Goal: Task Accomplishment & Management: Complete application form

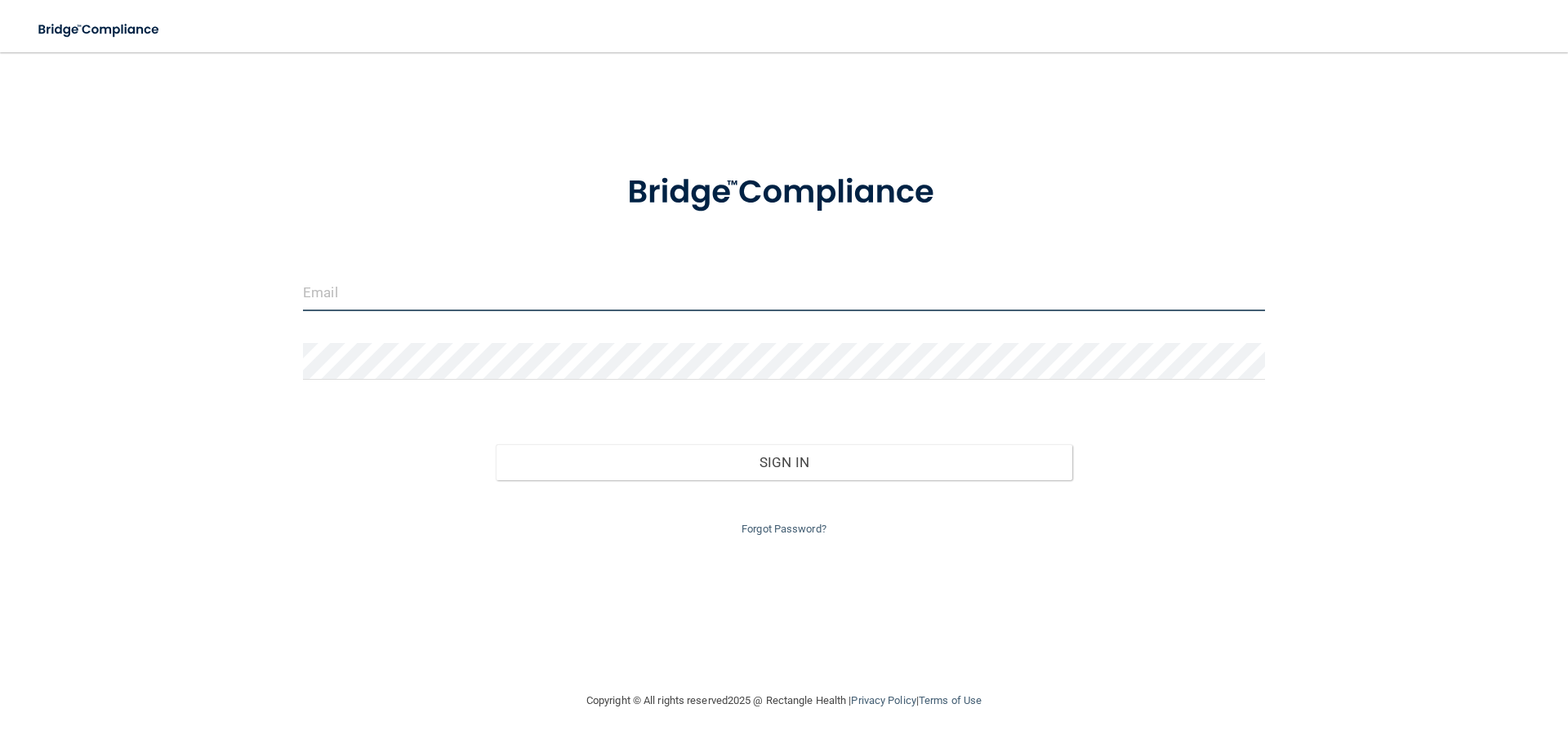
type input "kmerced@rectanglehealth.com"
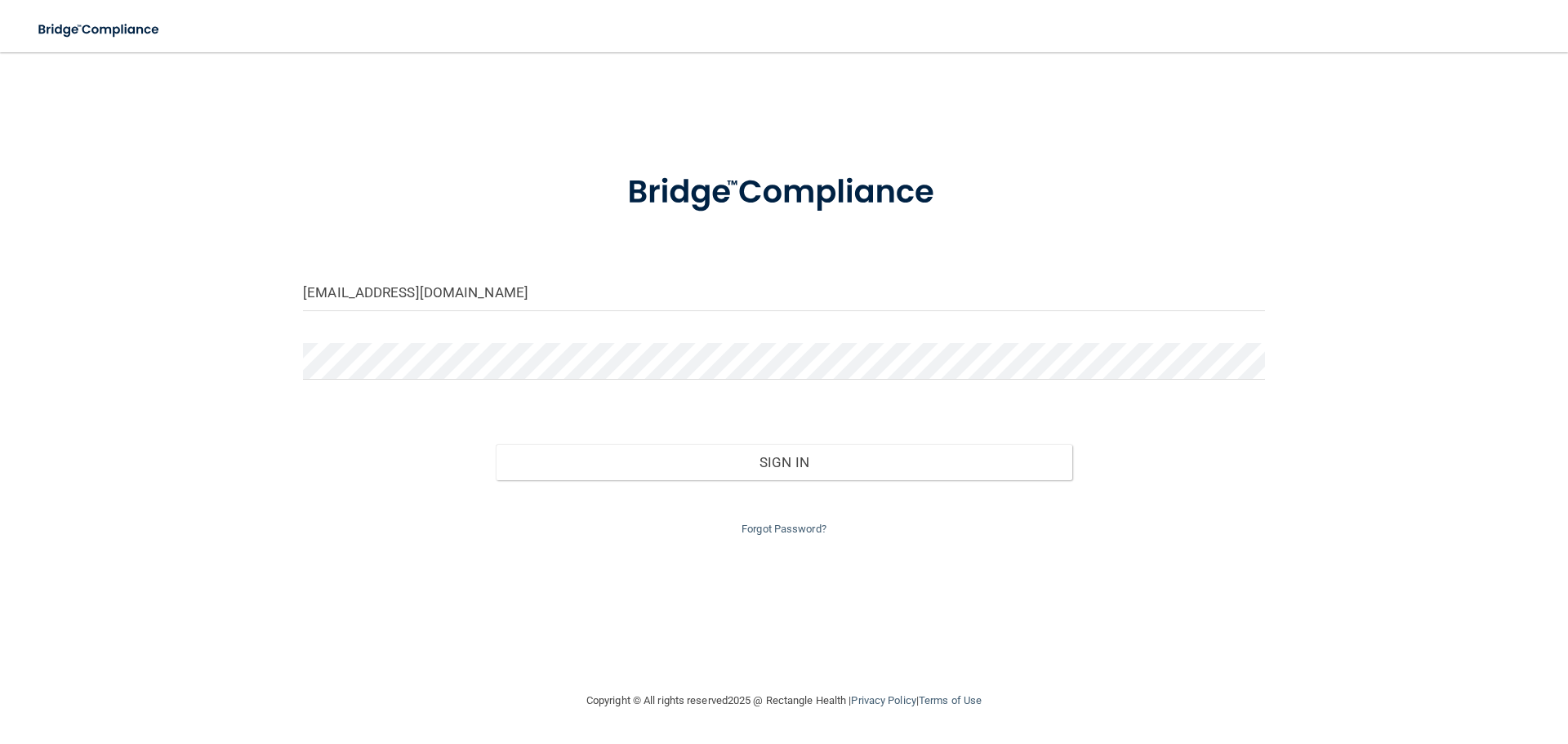
click at [734, 438] on div "Sign In" at bounding box center [784, 445] width 986 height 69
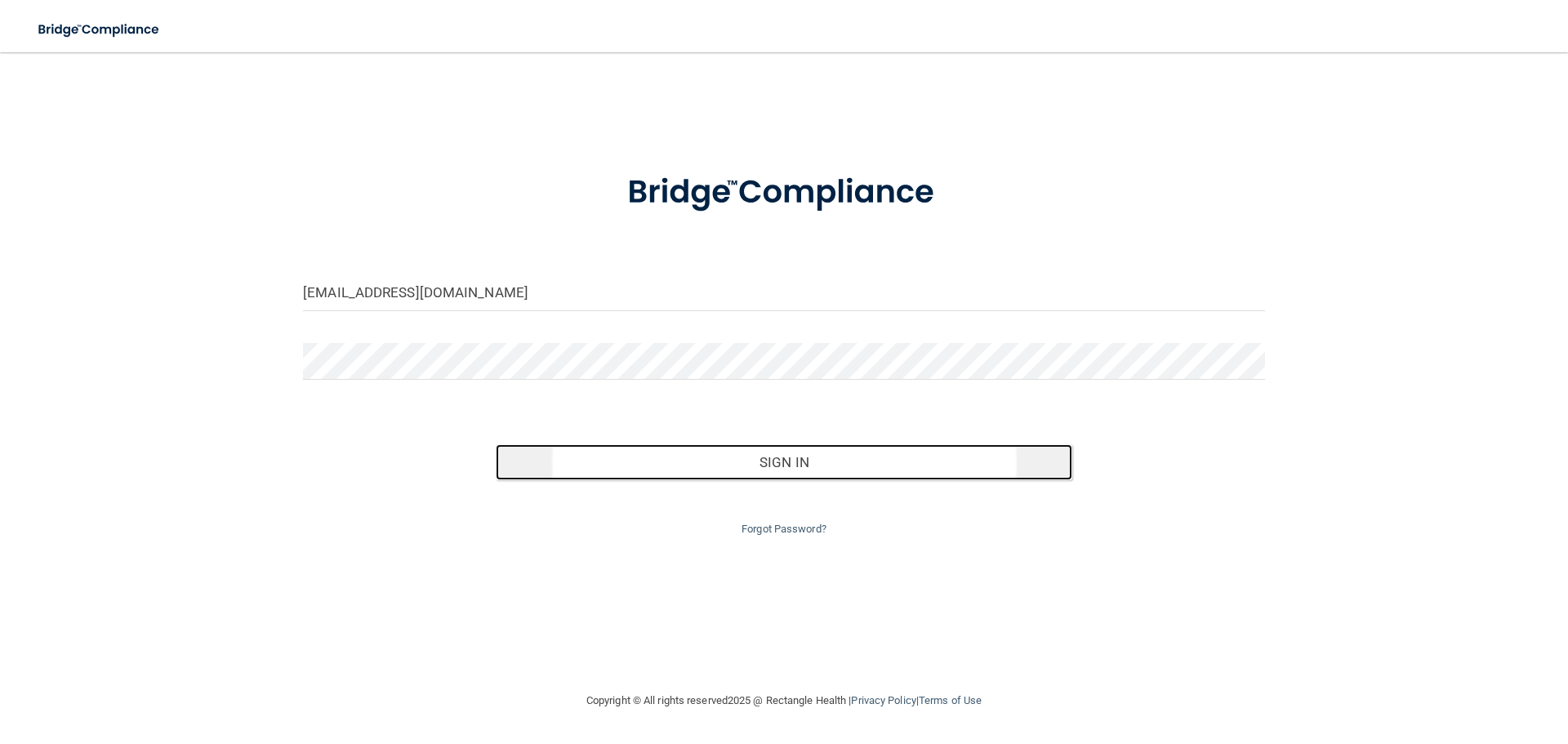
click at [730, 456] on button "Sign In" at bounding box center [784, 462] width 577 height 36
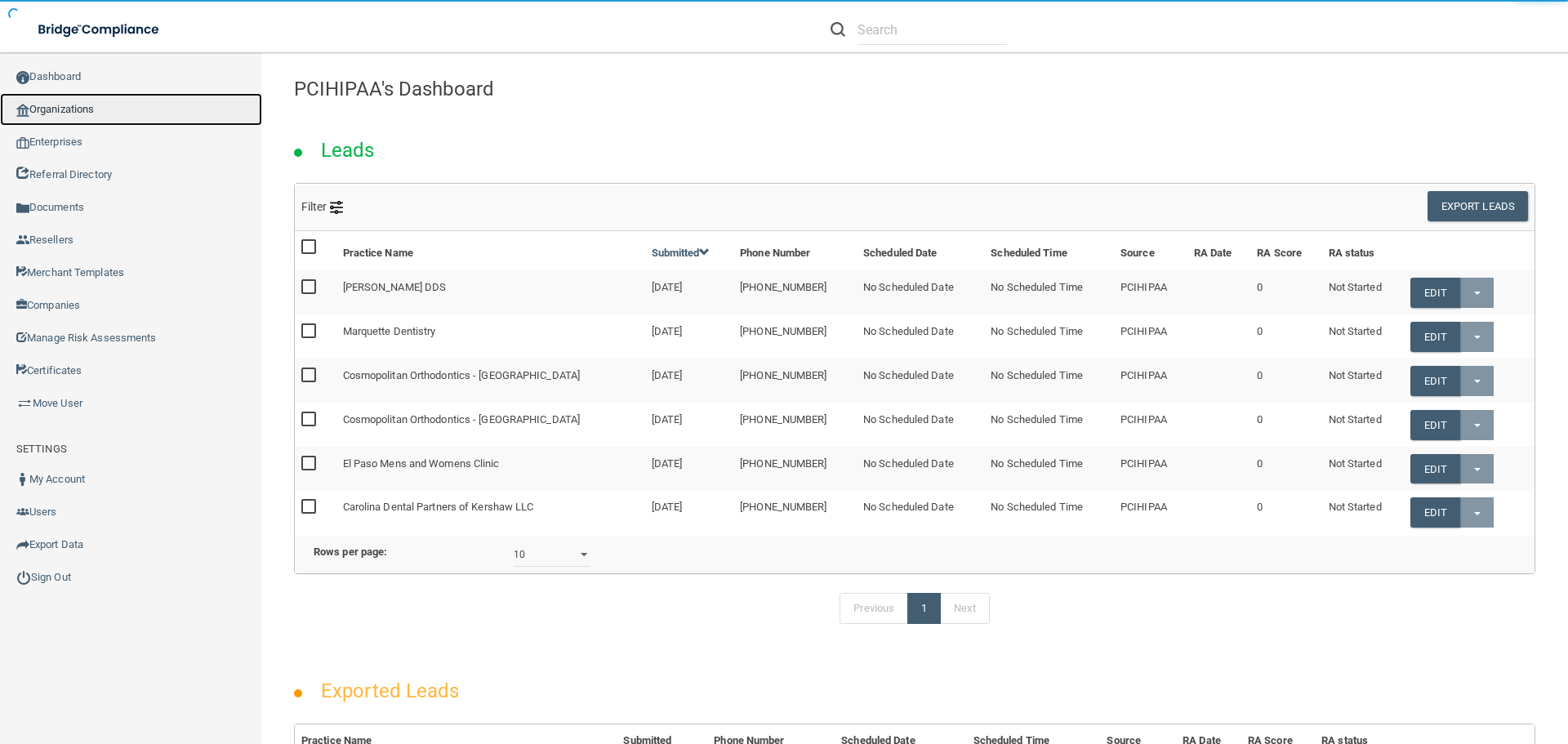
click at [45, 120] on link "Organizations" at bounding box center [131, 109] width 262 height 32
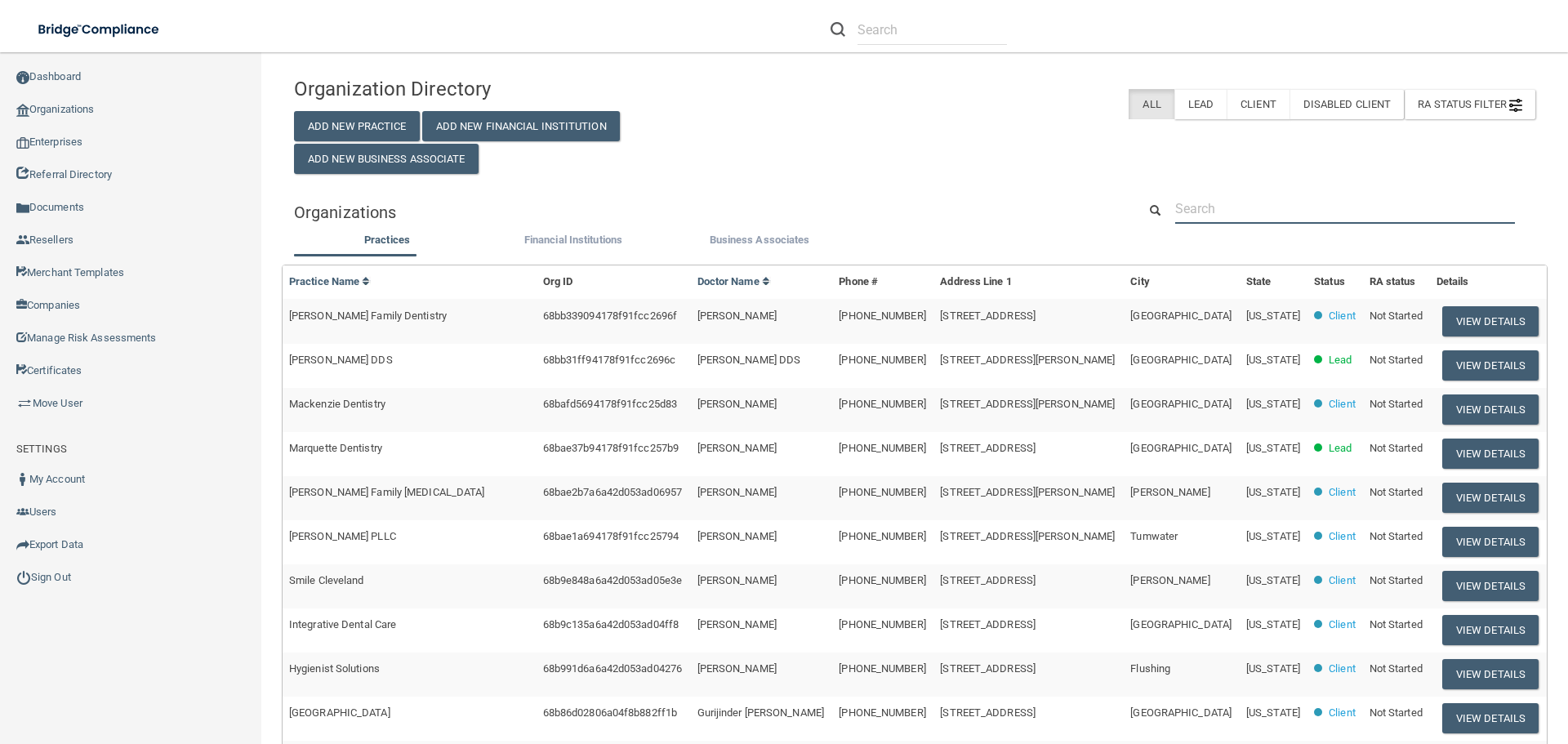
click at [1290, 203] on input "text" at bounding box center [1344, 209] width 340 height 31
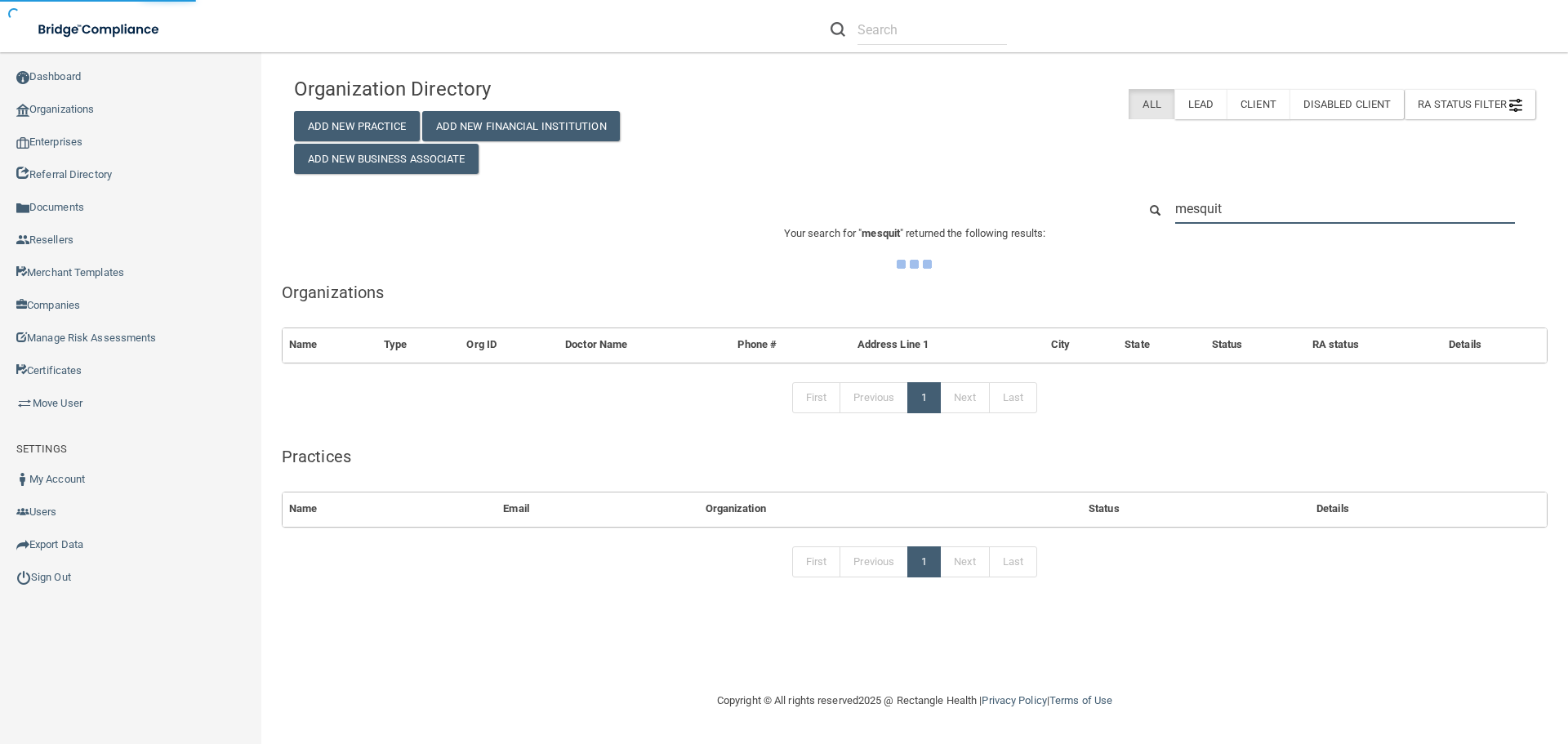
type input "mesquite"
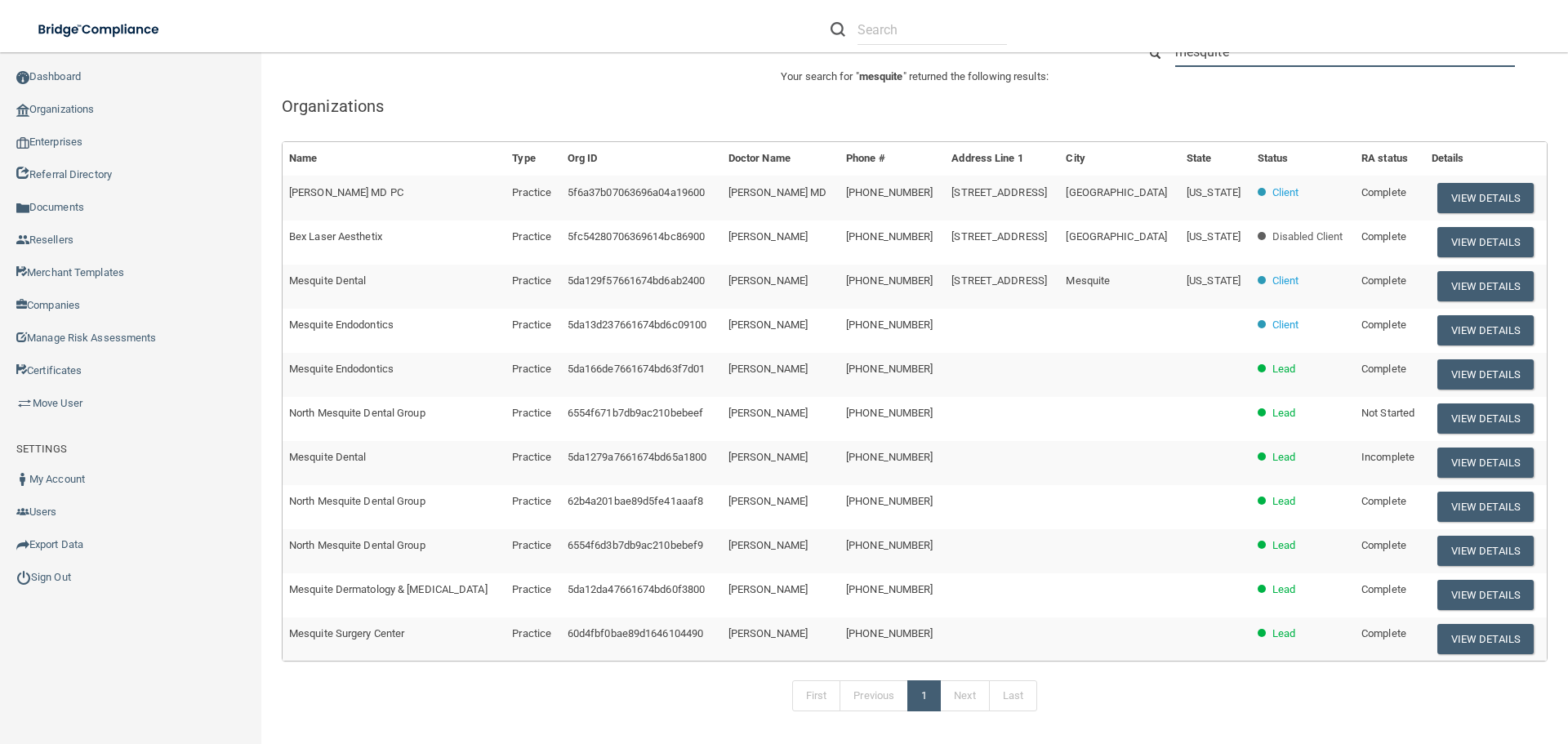
scroll to position [163, 0]
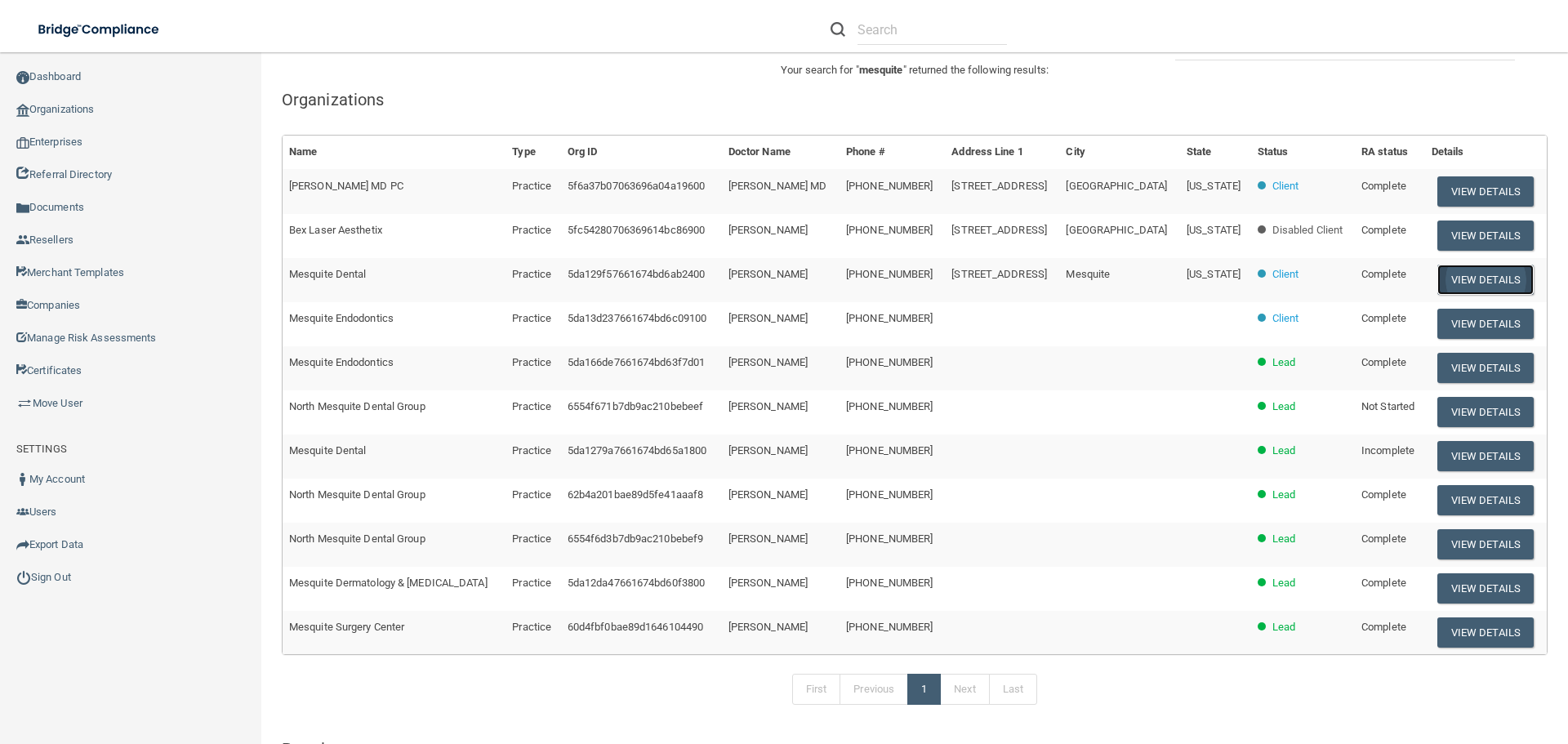
click at [1461, 271] on button "View Details" at bounding box center [1486, 279] width 96 height 31
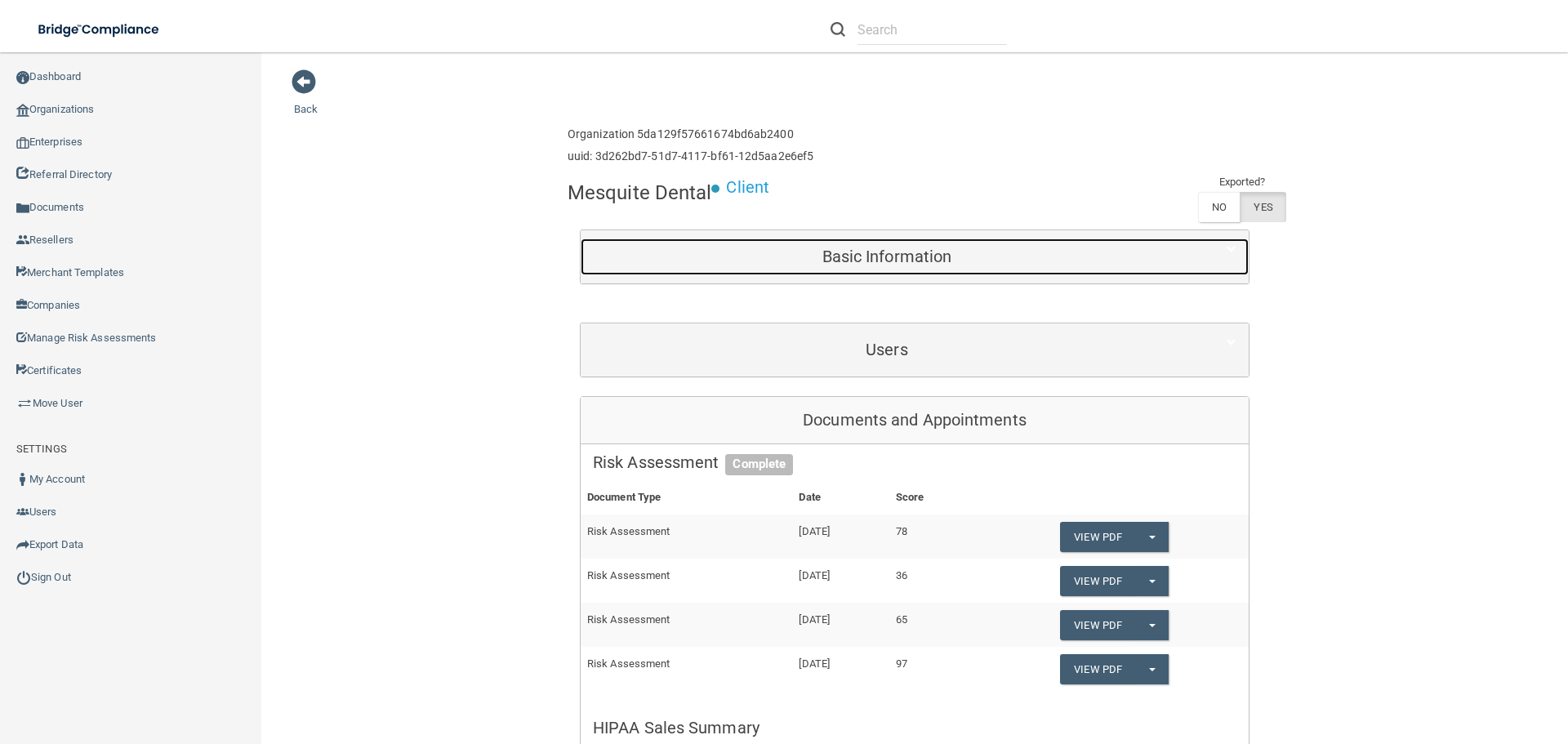
click at [916, 259] on h5 "Basic Information" at bounding box center [887, 256] width 588 height 18
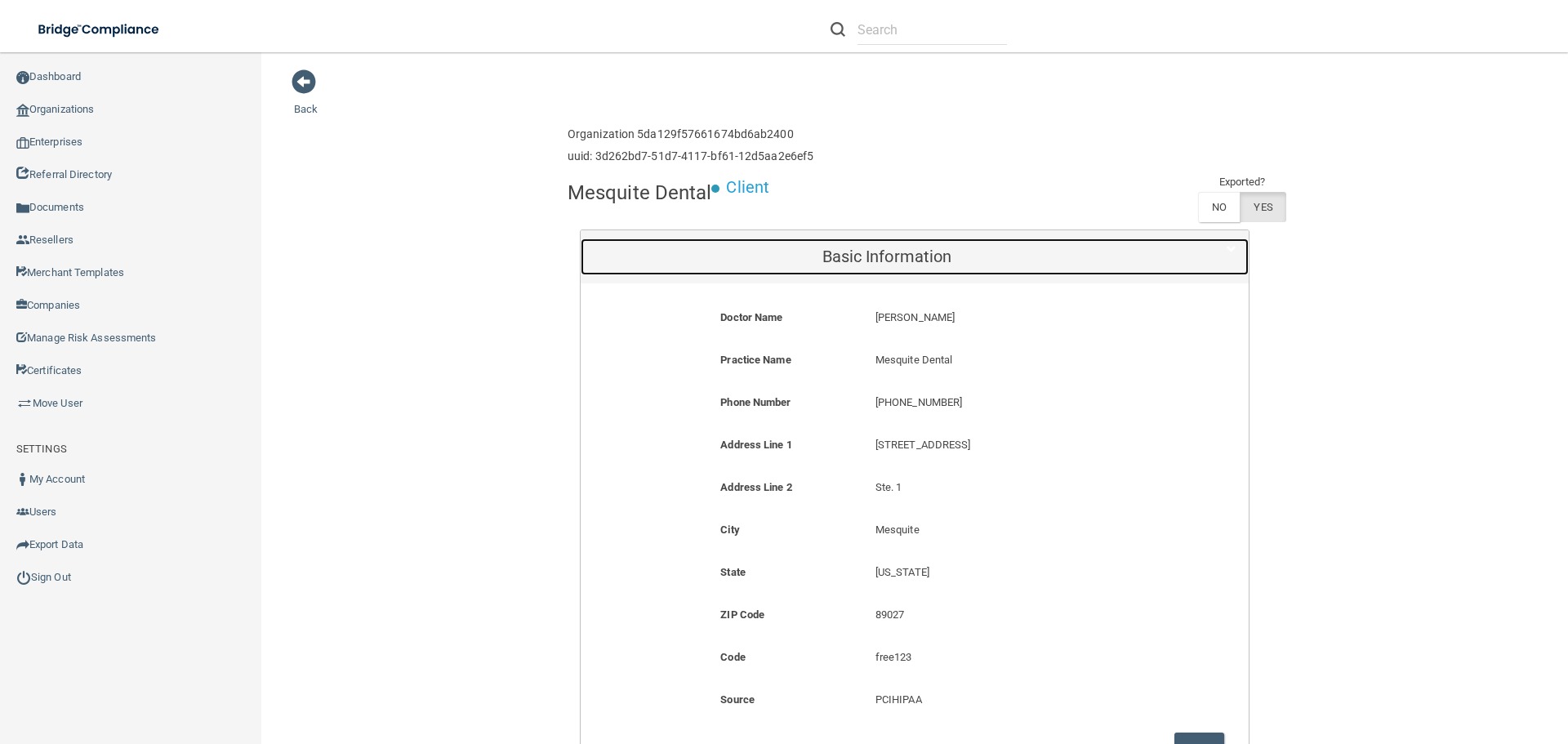
click at [886, 251] on h5 "Basic Information" at bounding box center [887, 256] width 588 height 18
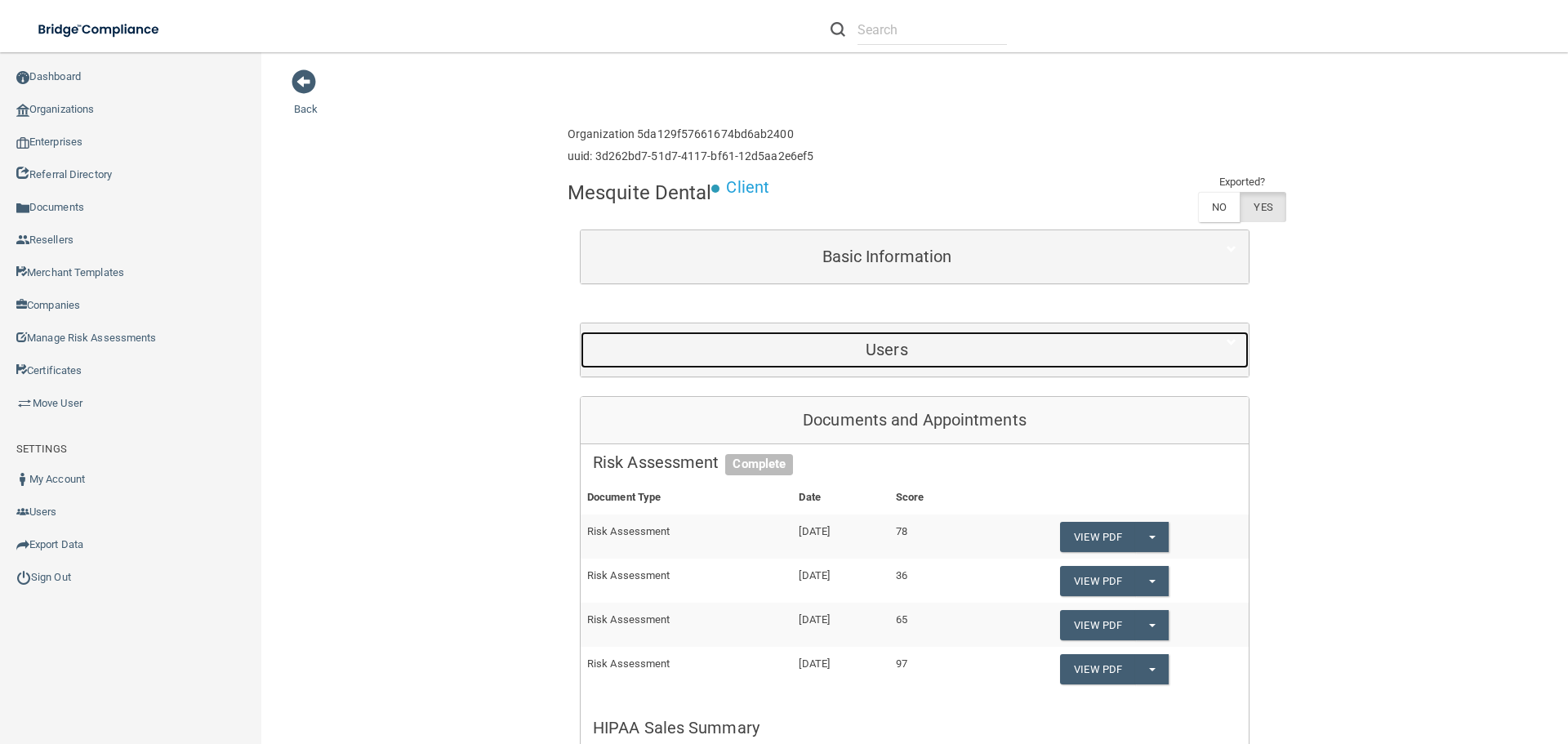
click at [828, 348] on h5 "Users" at bounding box center [887, 349] width 588 height 18
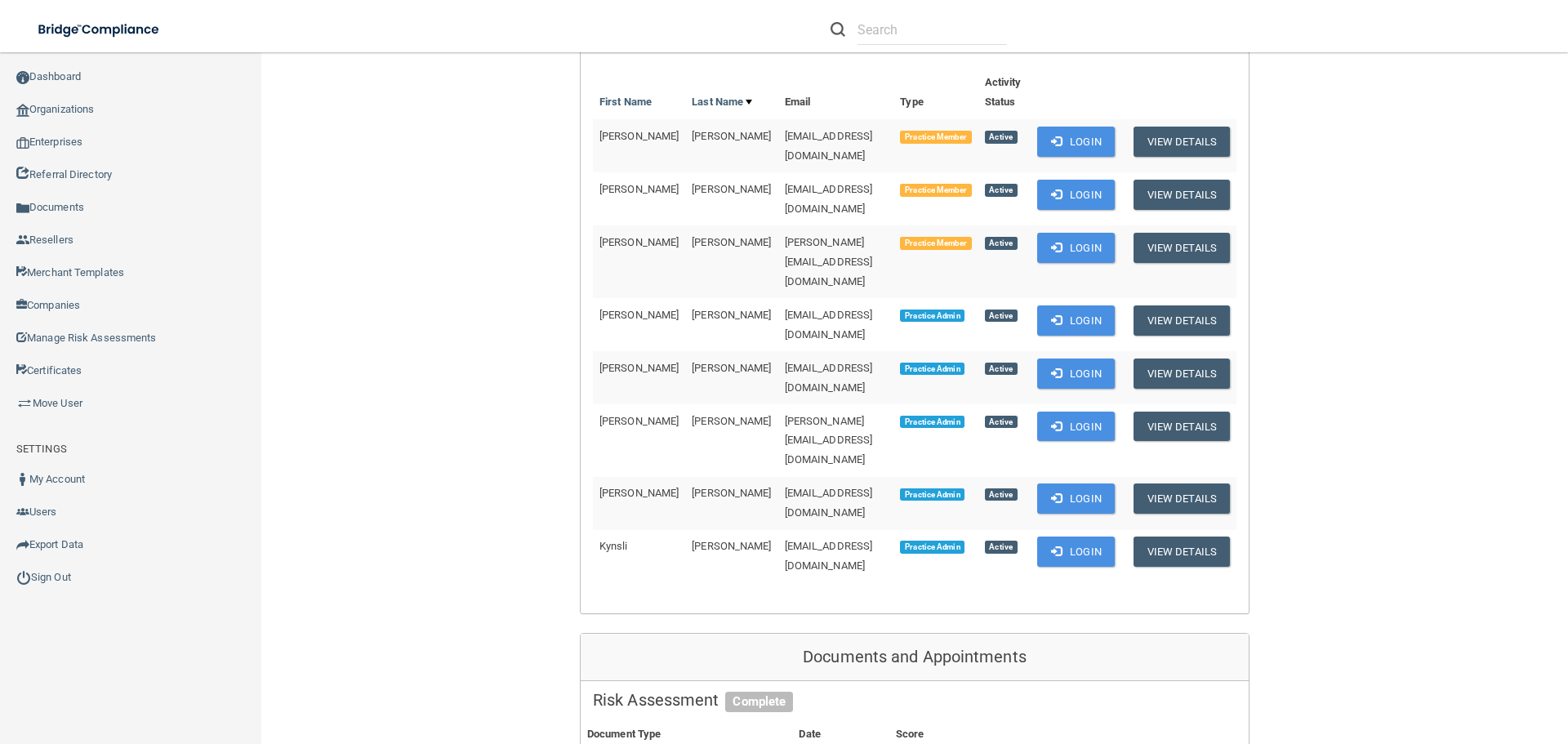
scroll to position [372, 0]
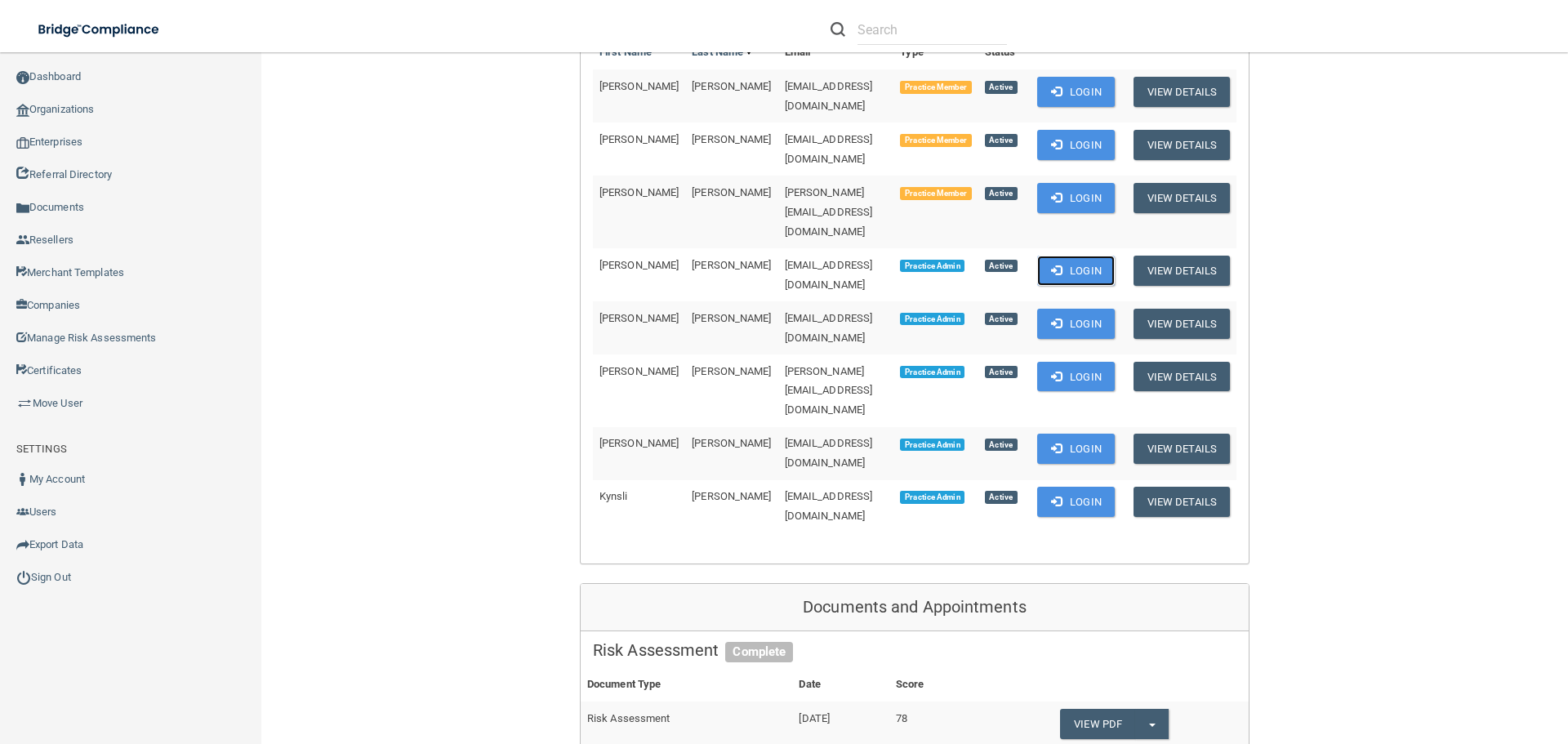
click at [1073, 256] on button "Login" at bounding box center [1075, 271] width 78 height 31
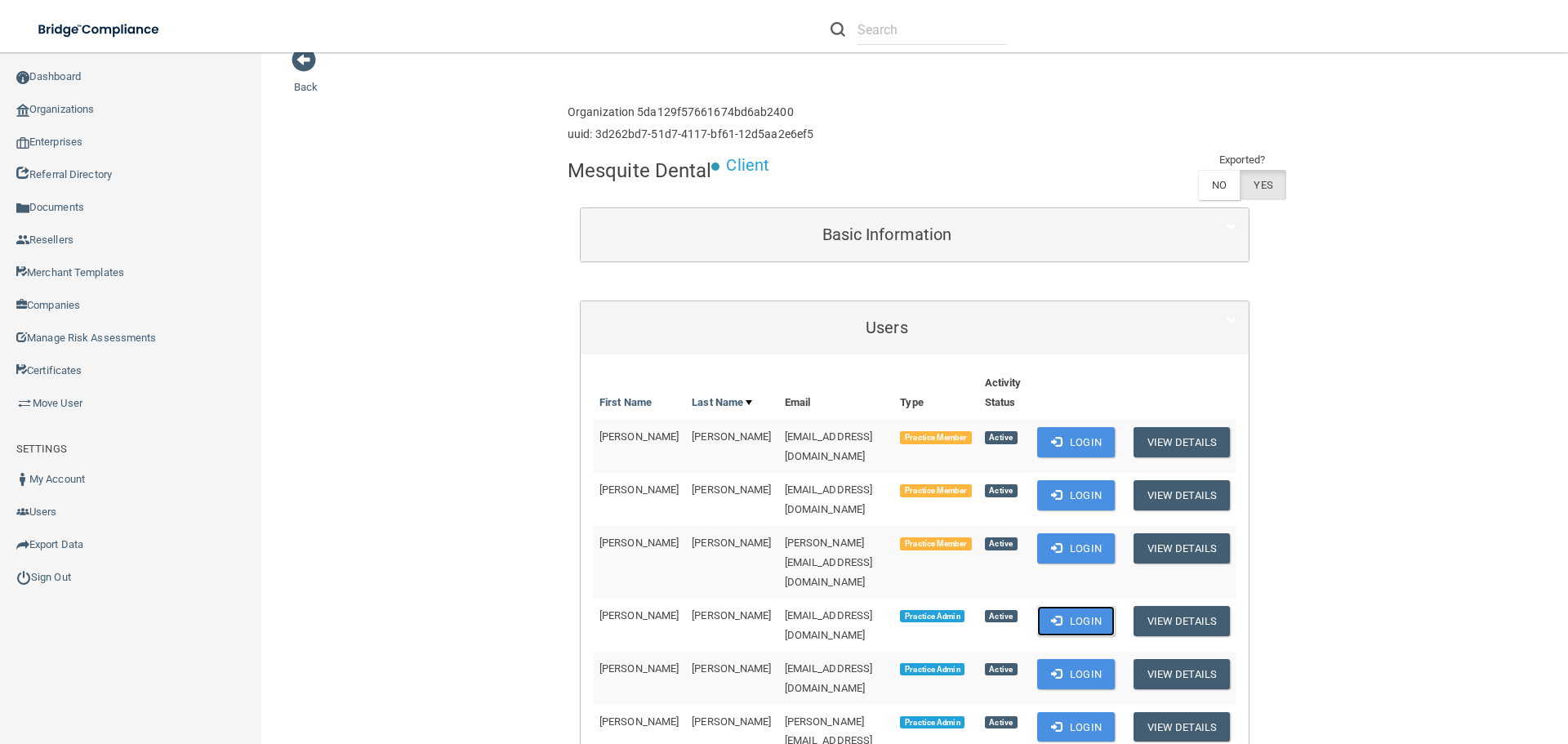
scroll to position [0, 0]
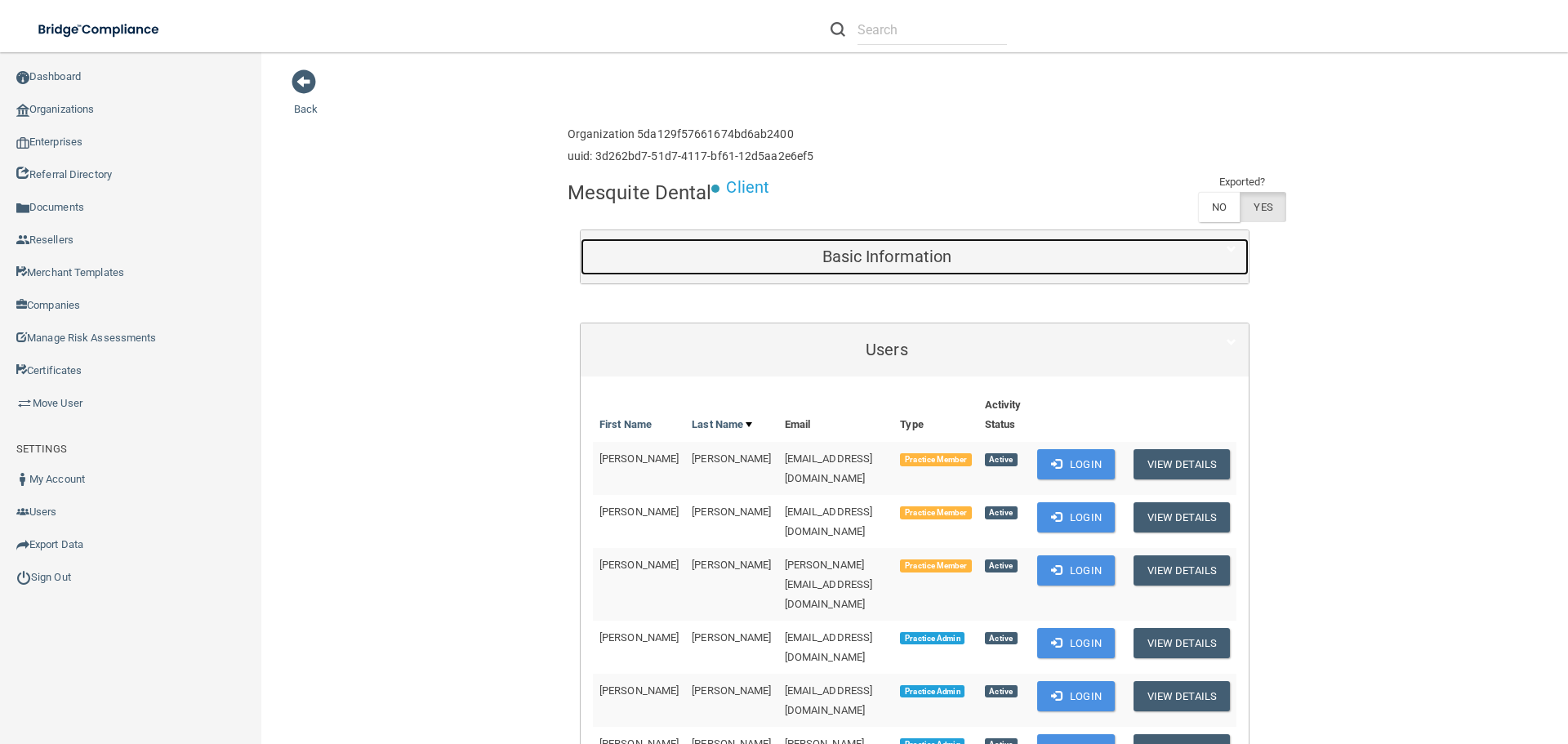
click at [975, 255] on h5 "Basic Information" at bounding box center [887, 256] width 588 height 18
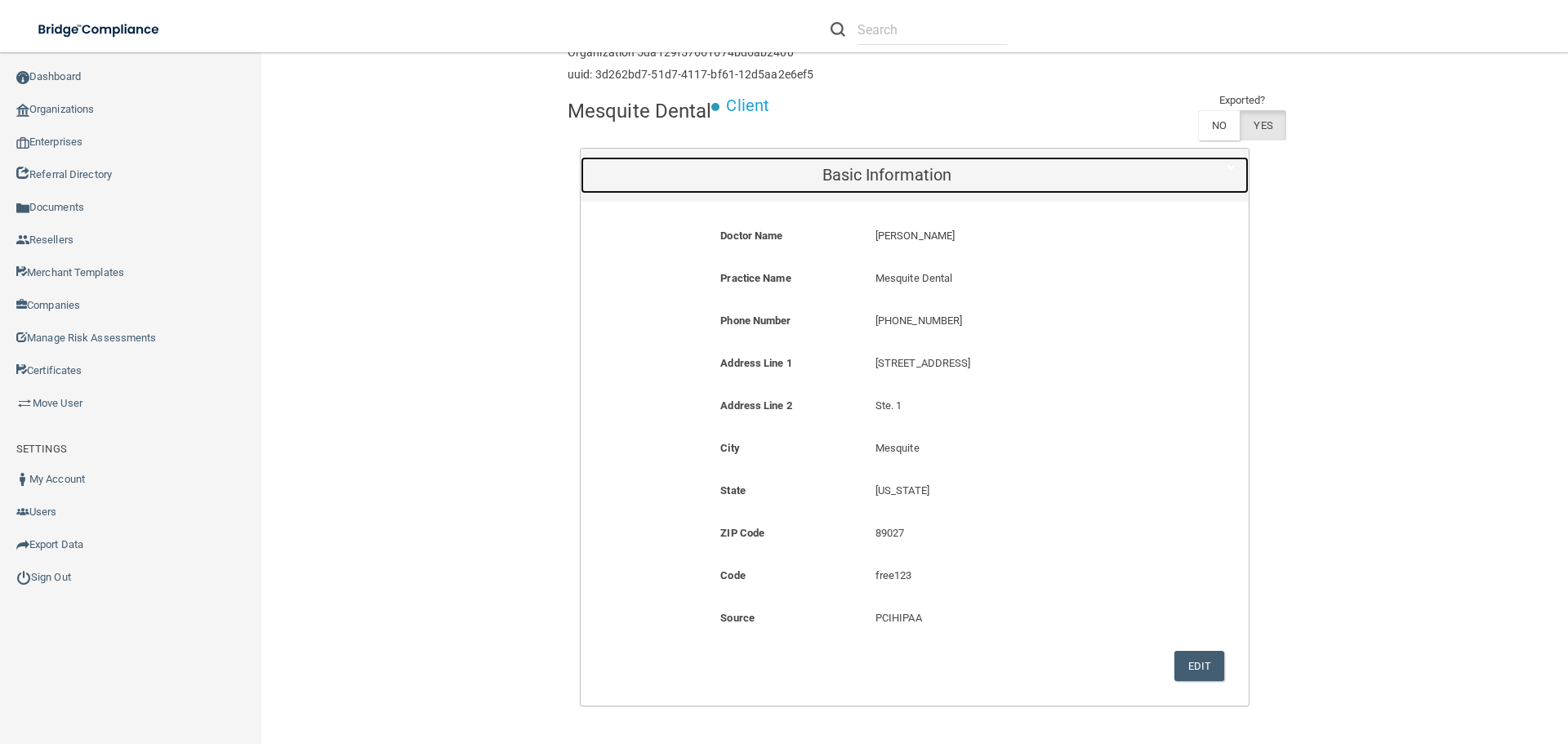
click at [923, 162] on div "Basic Information" at bounding box center [887, 176] width 612 height 37
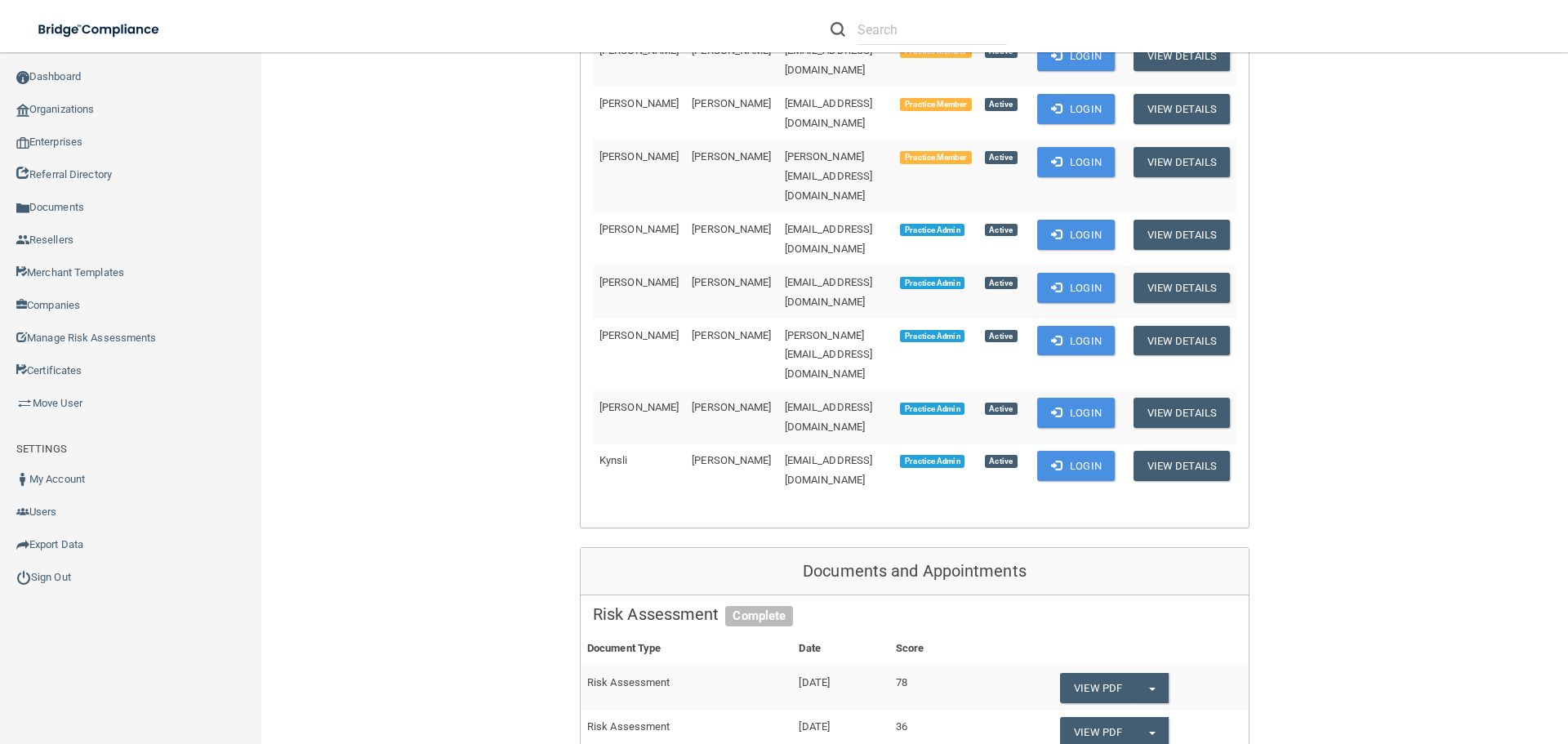
scroll to position [245, 0]
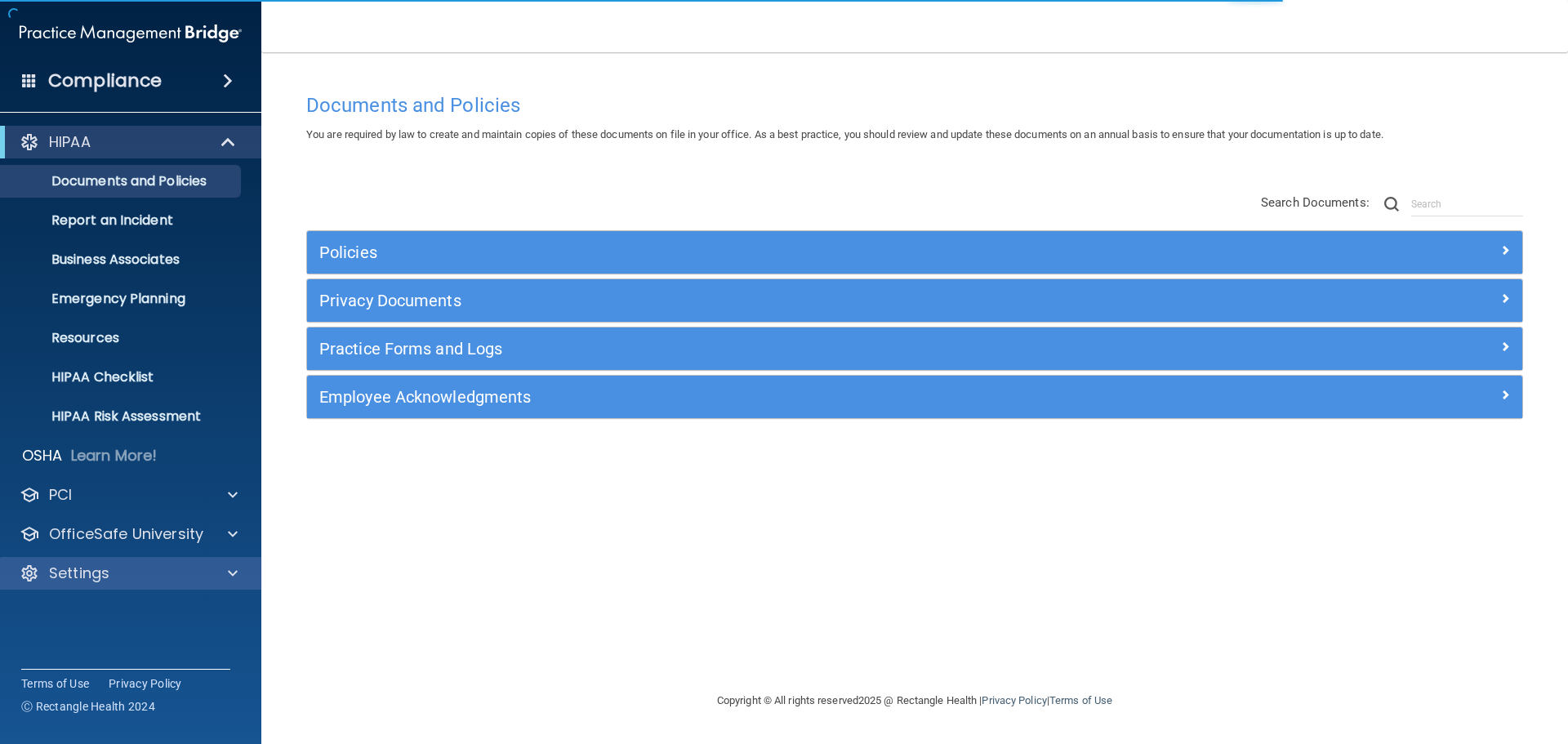
click at [100, 575] on p "Settings" at bounding box center [79, 573] width 60 height 19
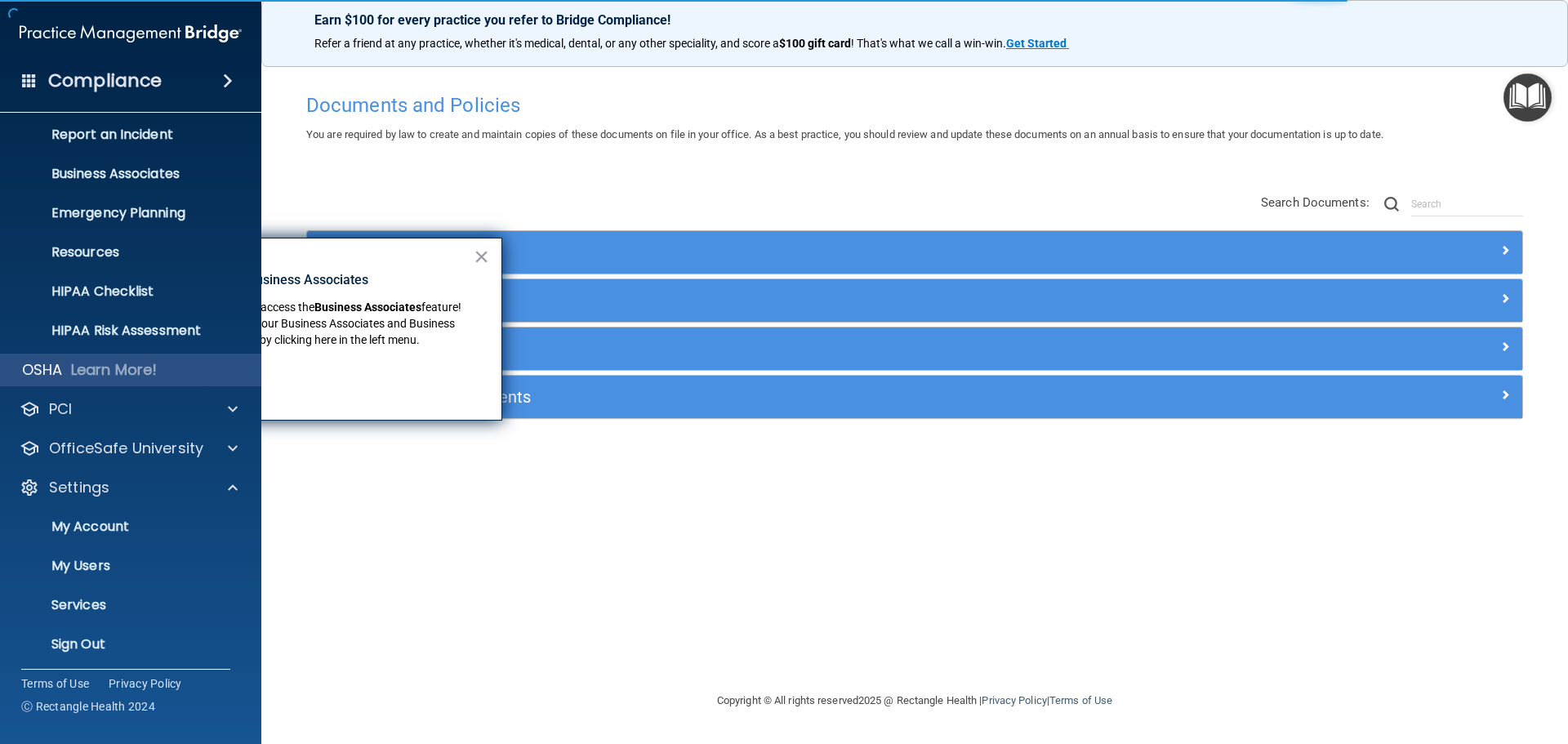
scroll to position [91, 0]
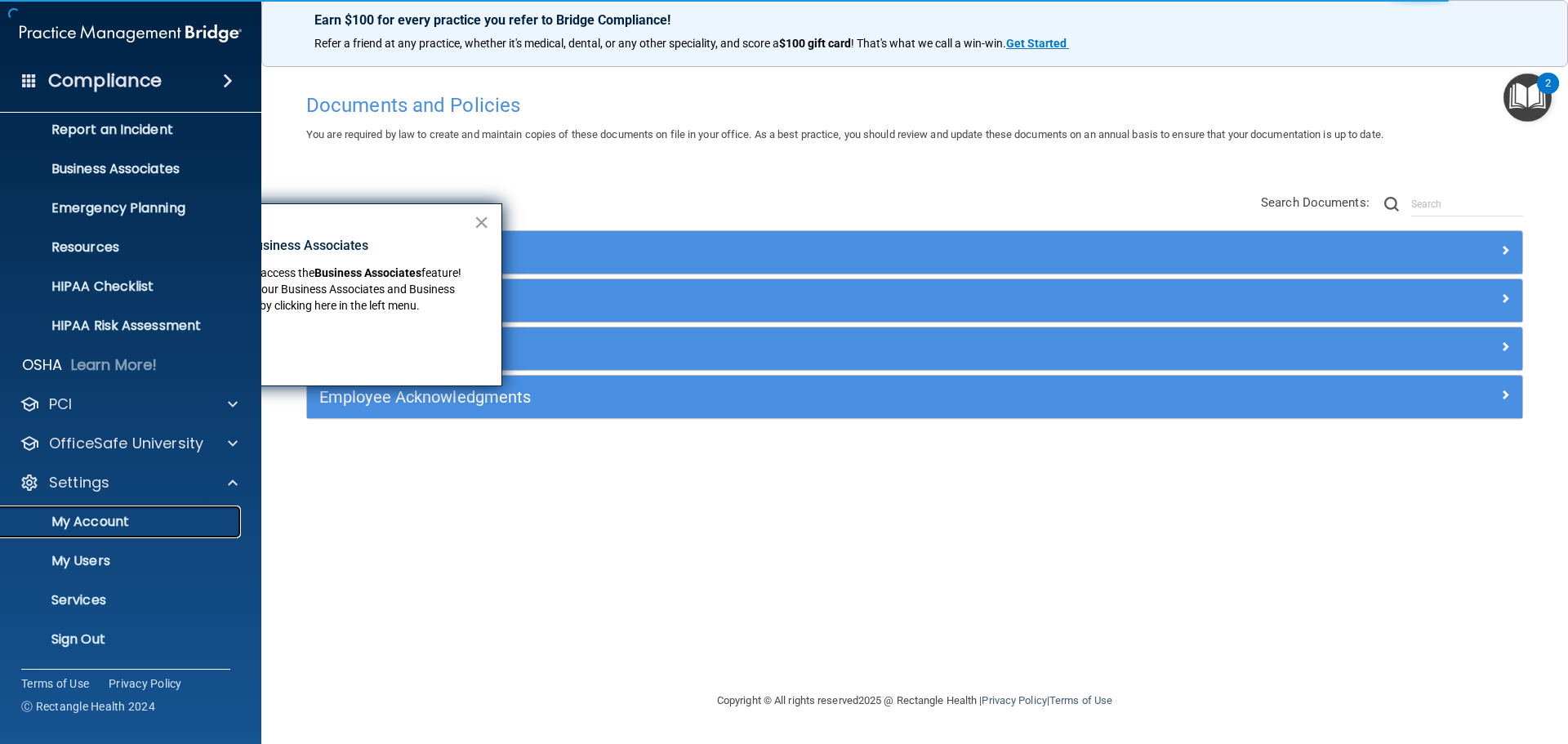
click at [135, 518] on p "My Account" at bounding box center [121, 521] width 223 height 17
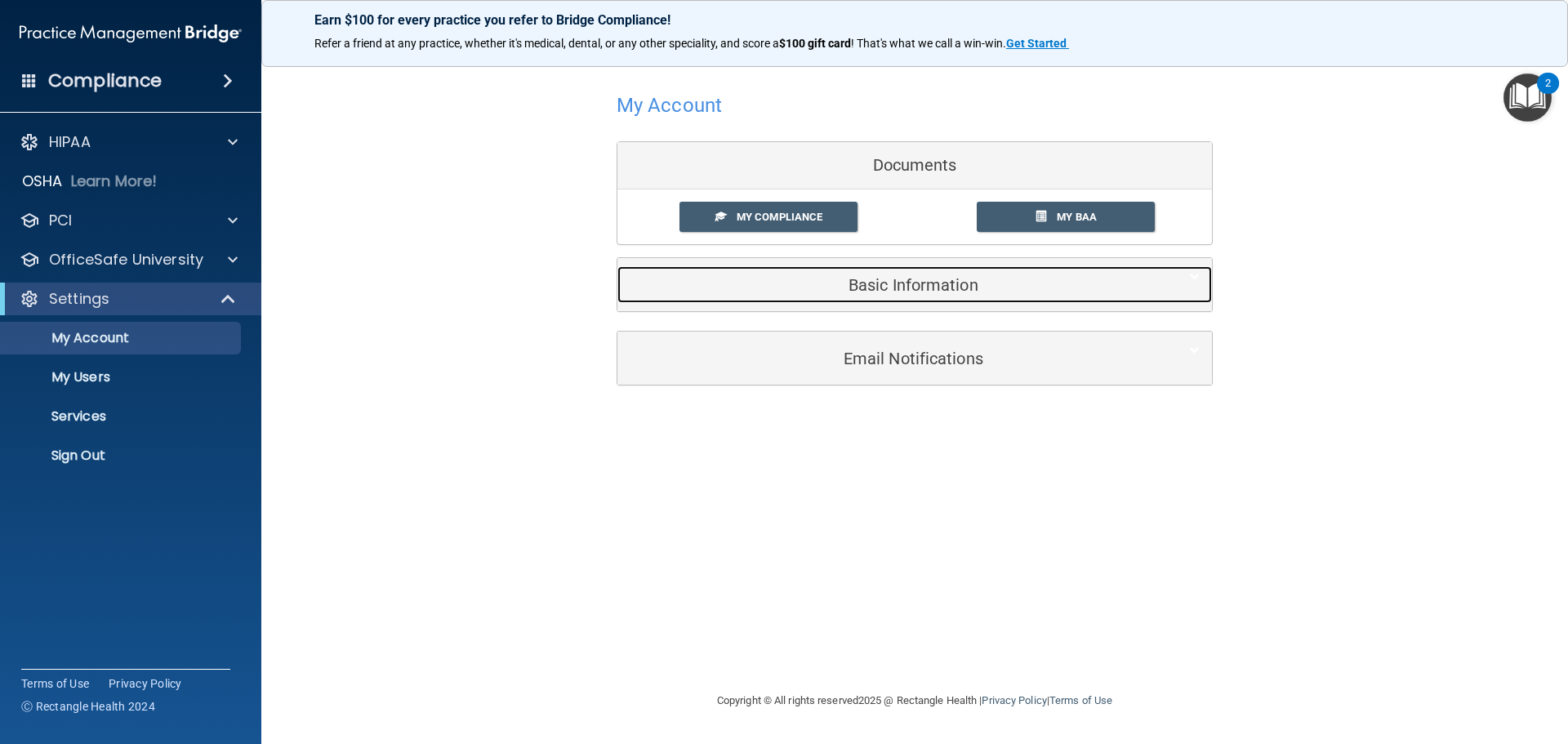
click at [968, 295] on div "Basic Information" at bounding box center [890, 285] width 545 height 37
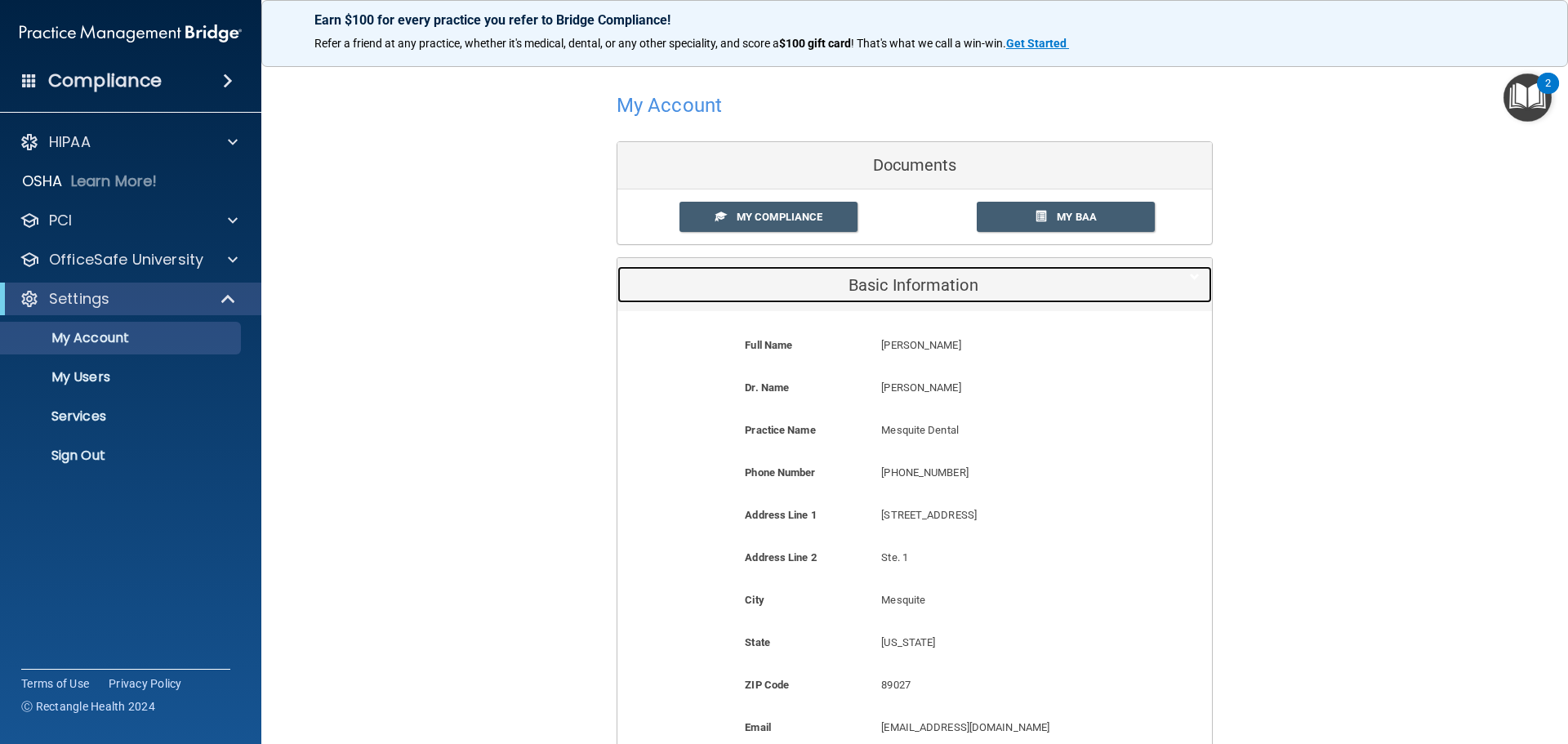
click at [968, 295] on div "Basic Information" at bounding box center [890, 285] width 545 height 37
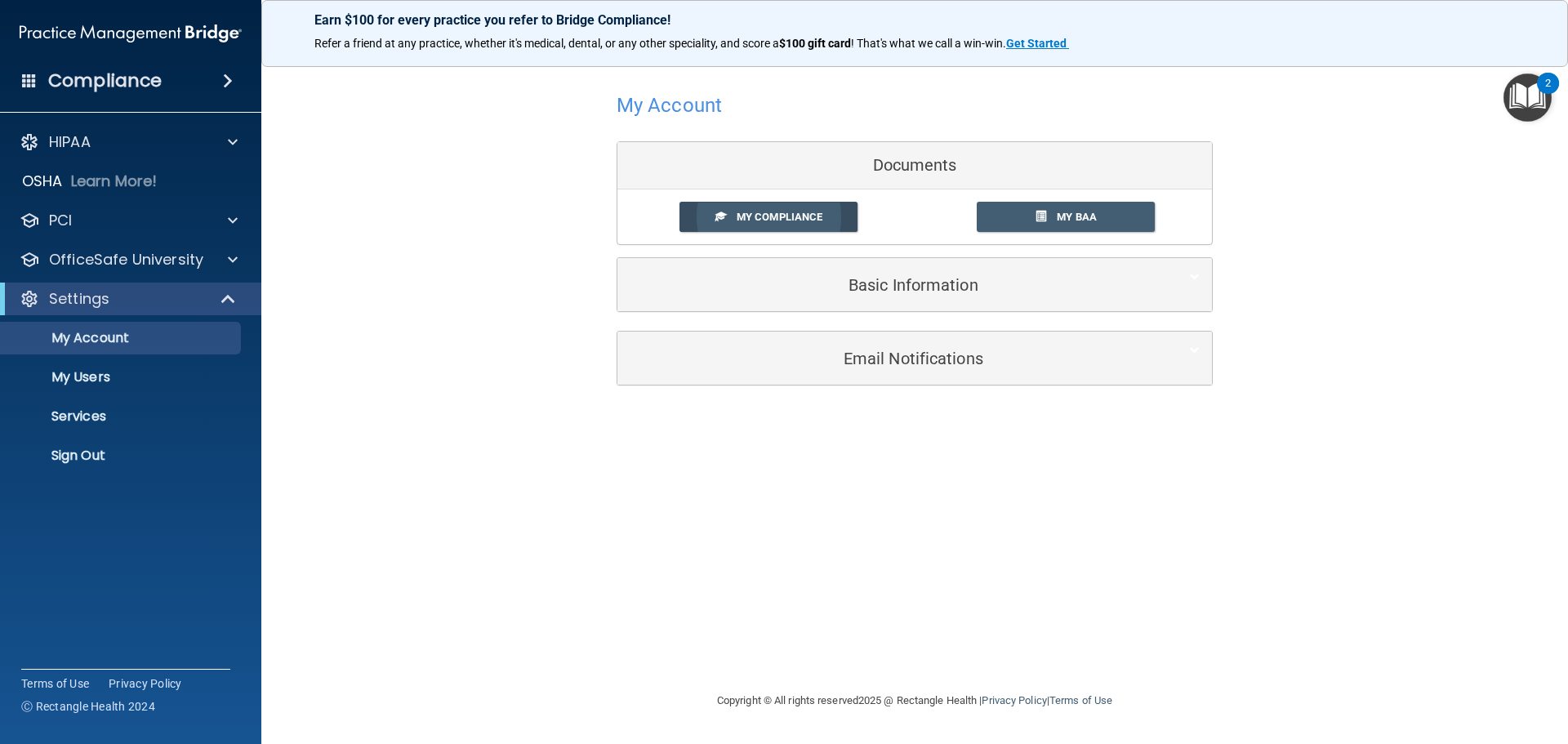
click at [748, 207] on link "My Compliance" at bounding box center [769, 217] width 179 height 31
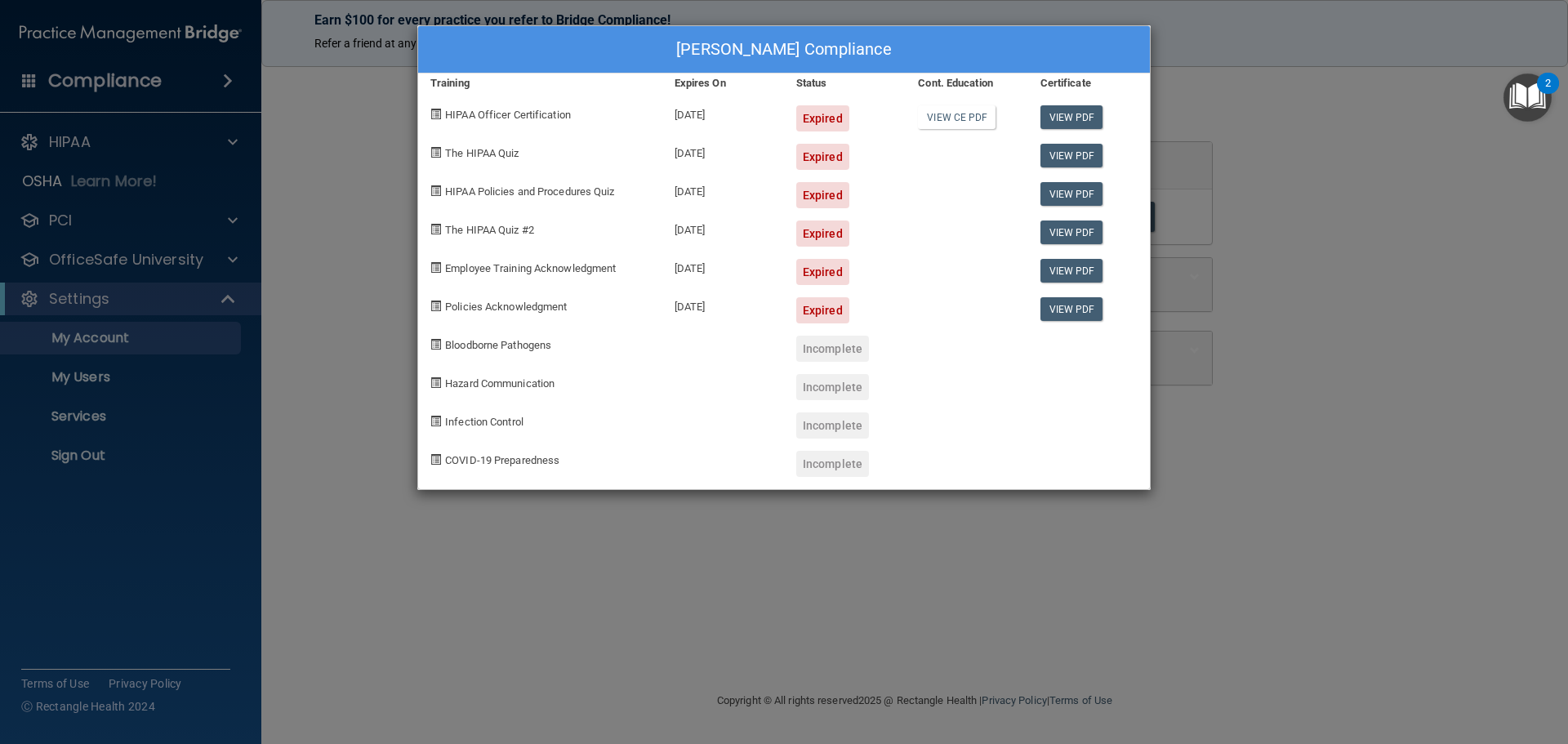
click at [1281, 433] on div "[PERSON_NAME] Compliance Training Expires On Status Cont. Education Certificate…" at bounding box center [784, 372] width 1568 height 744
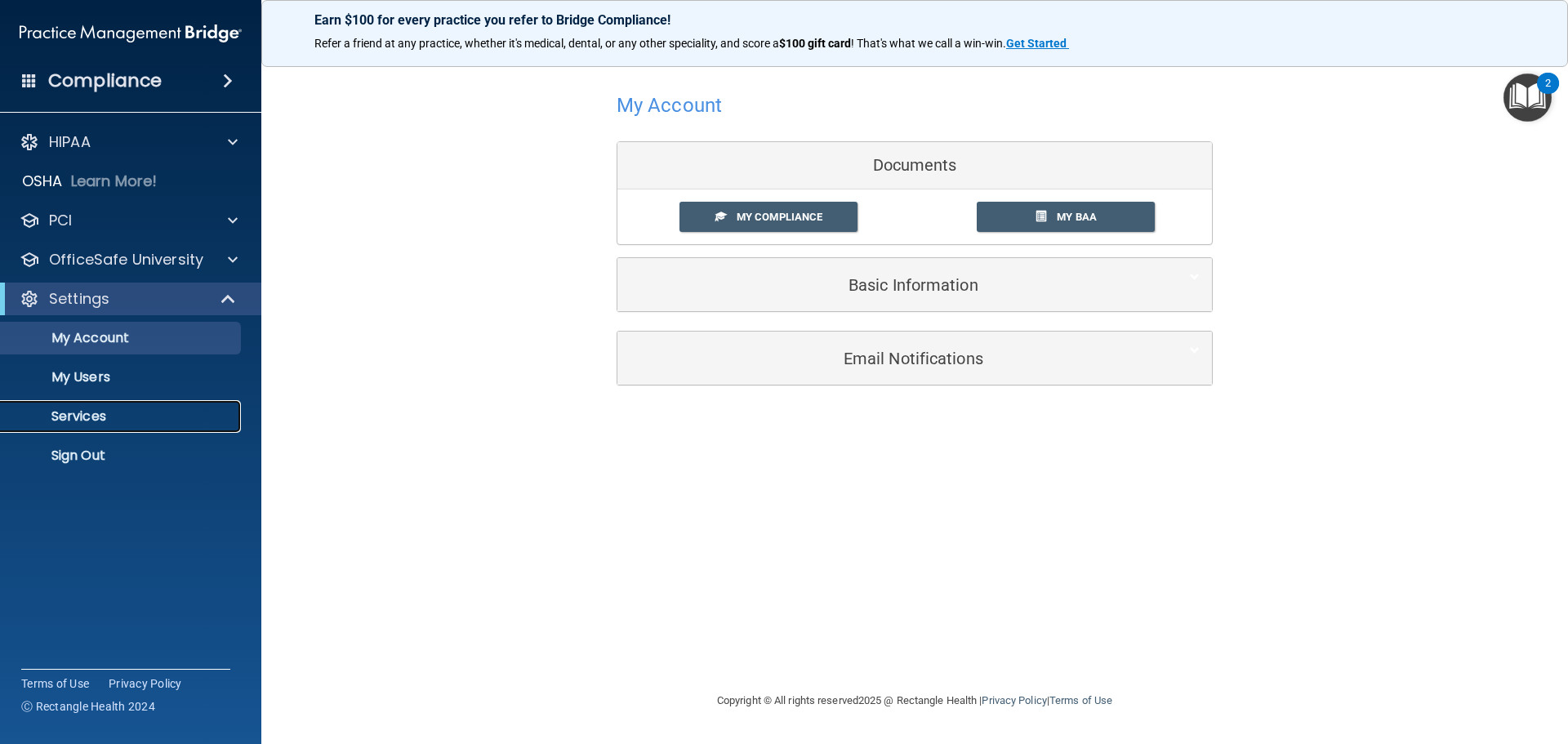
click at [86, 415] on p "Services" at bounding box center [121, 416] width 223 height 17
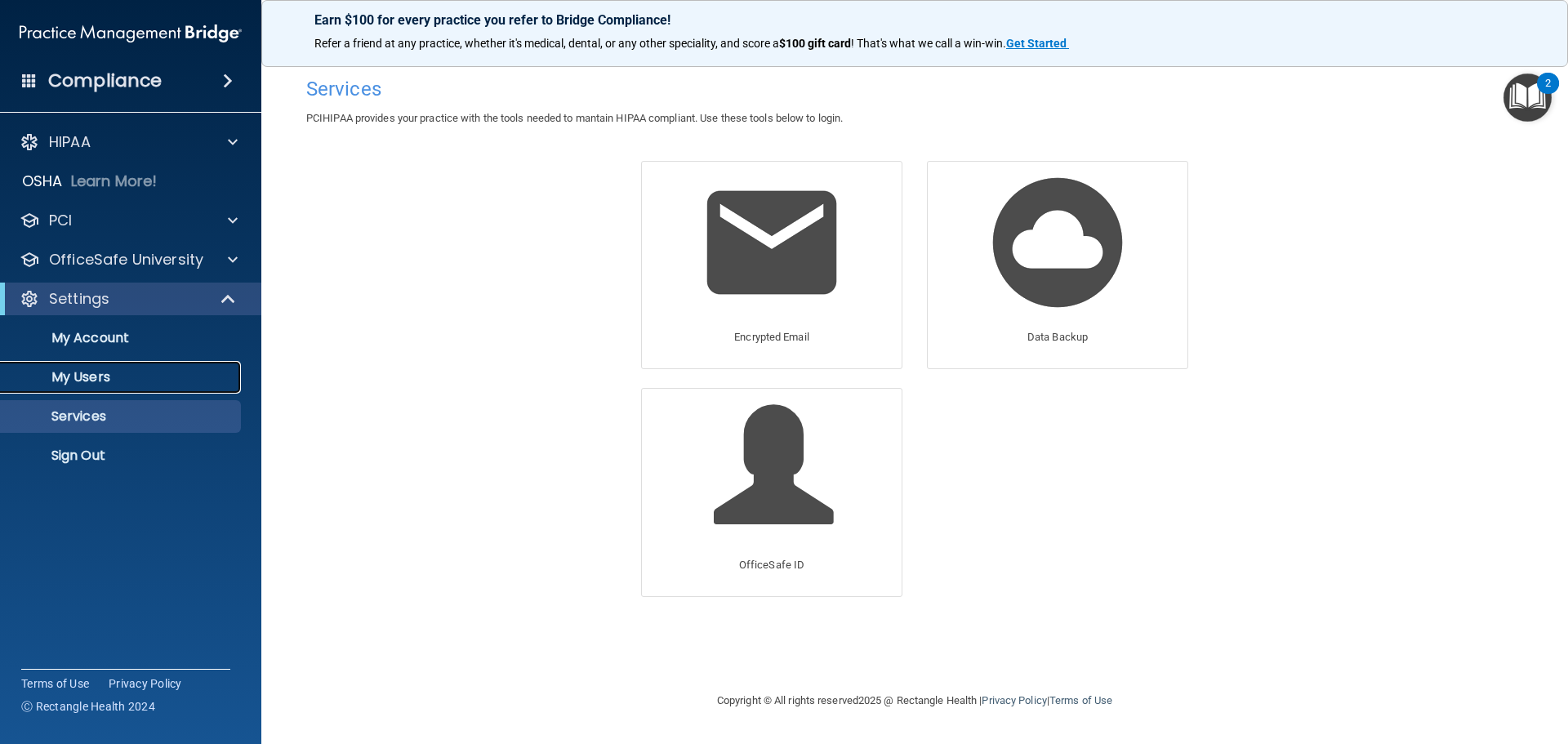
click at [89, 369] on p "My Users" at bounding box center [121, 377] width 223 height 17
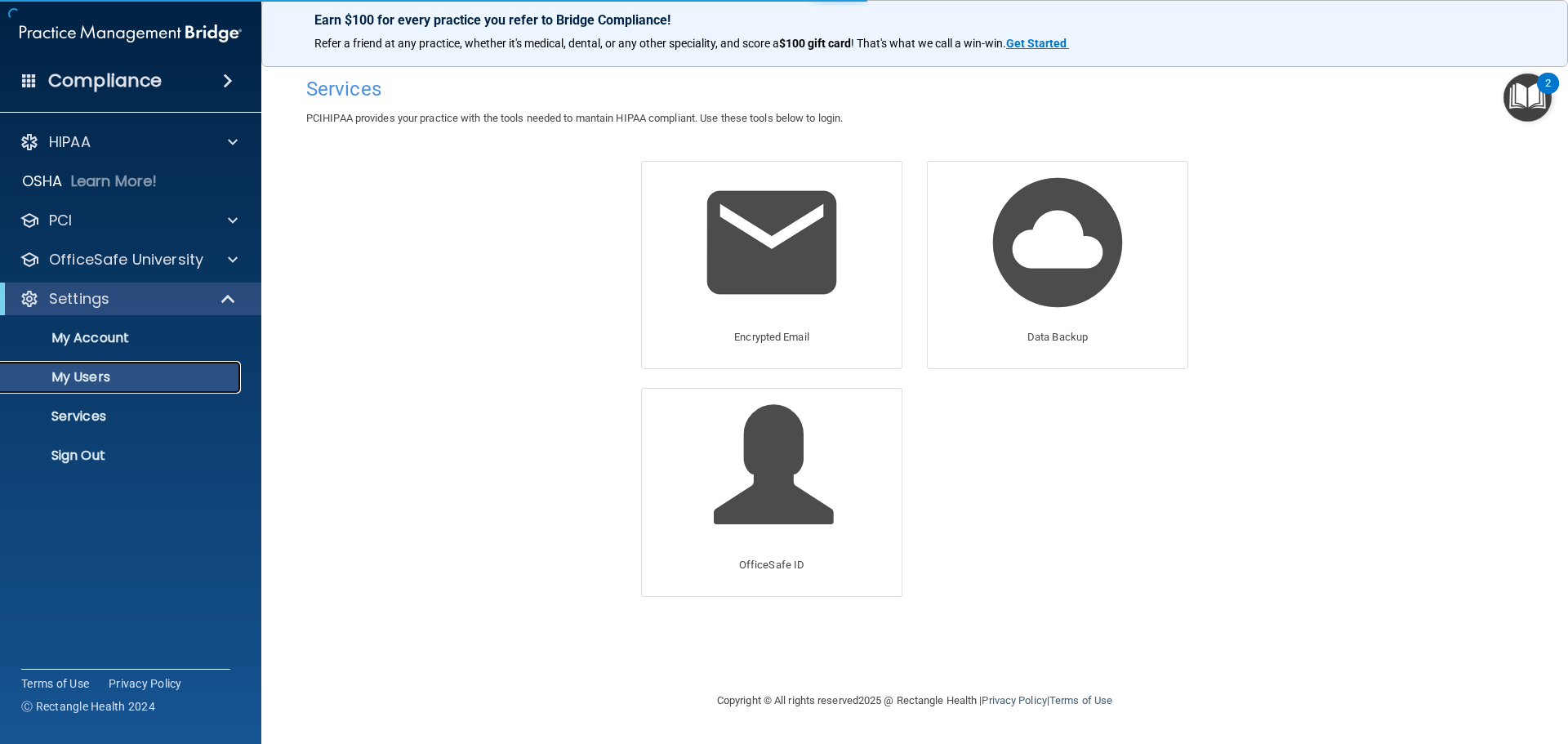
select select "20"
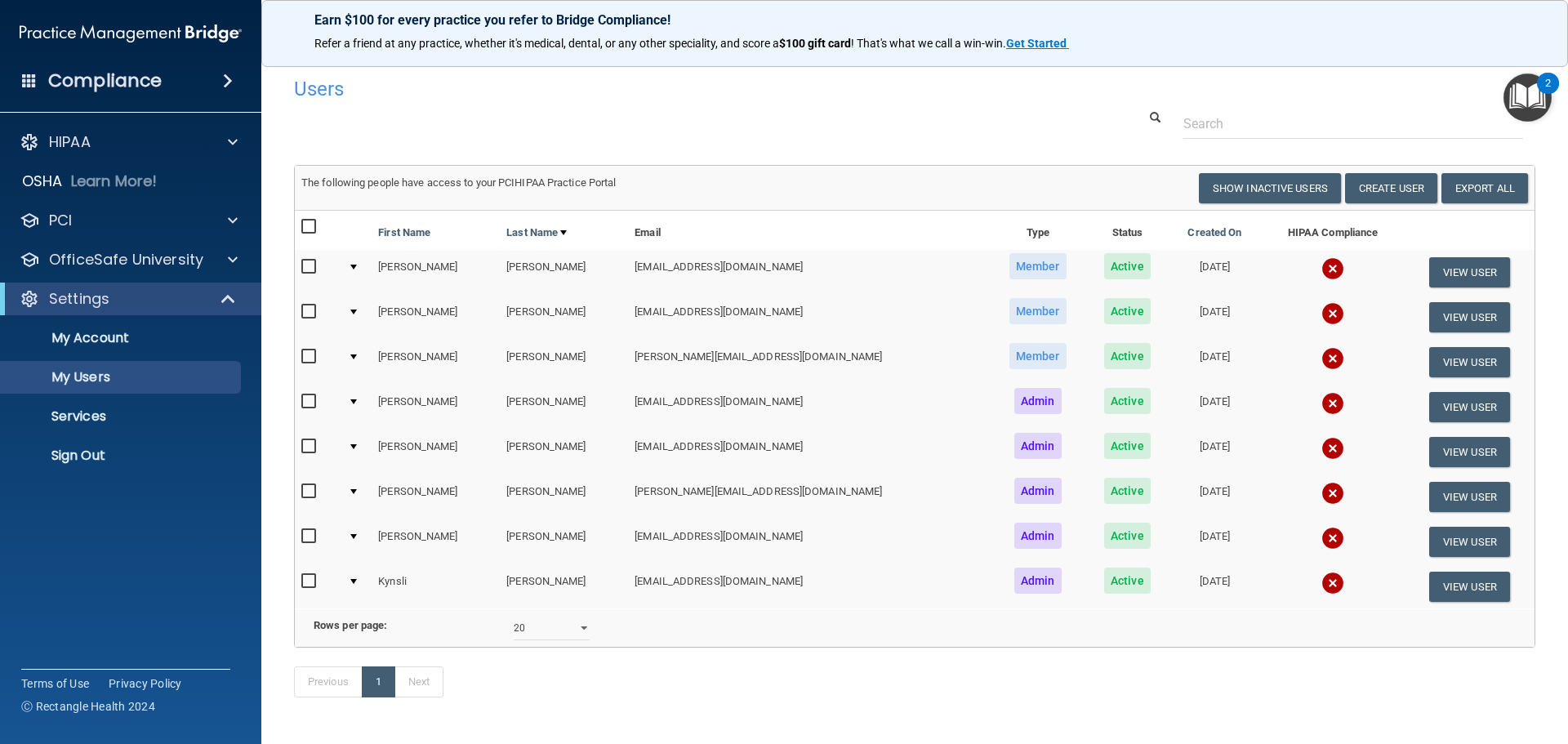
click at [492, 86] on h4 "Users" at bounding box center [651, 89] width 714 height 21
click at [227, 297] on span at bounding box center [230, 299] width 14 height 19
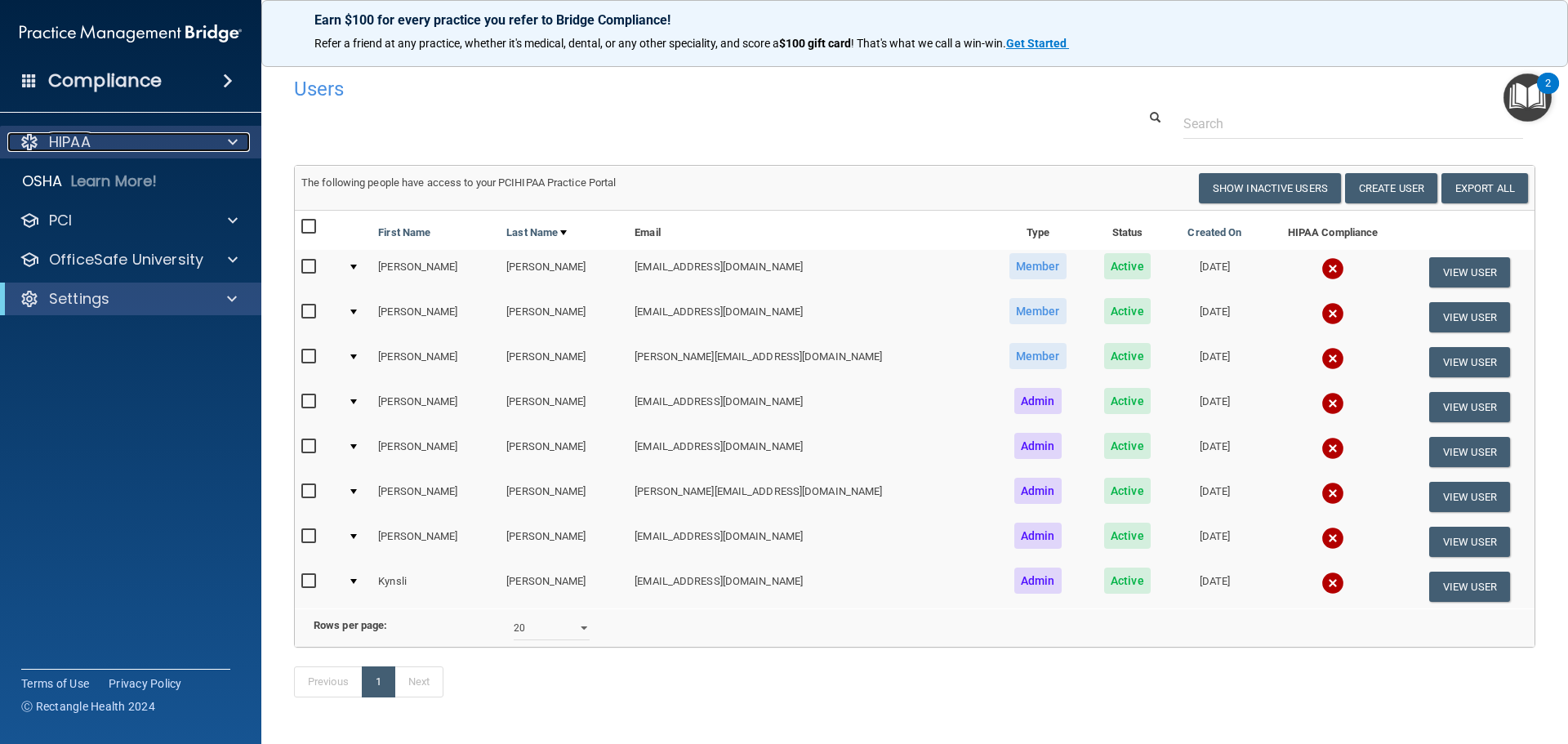
click at [235, 136] on span at bounding box center [232, 141] width 10 height 19
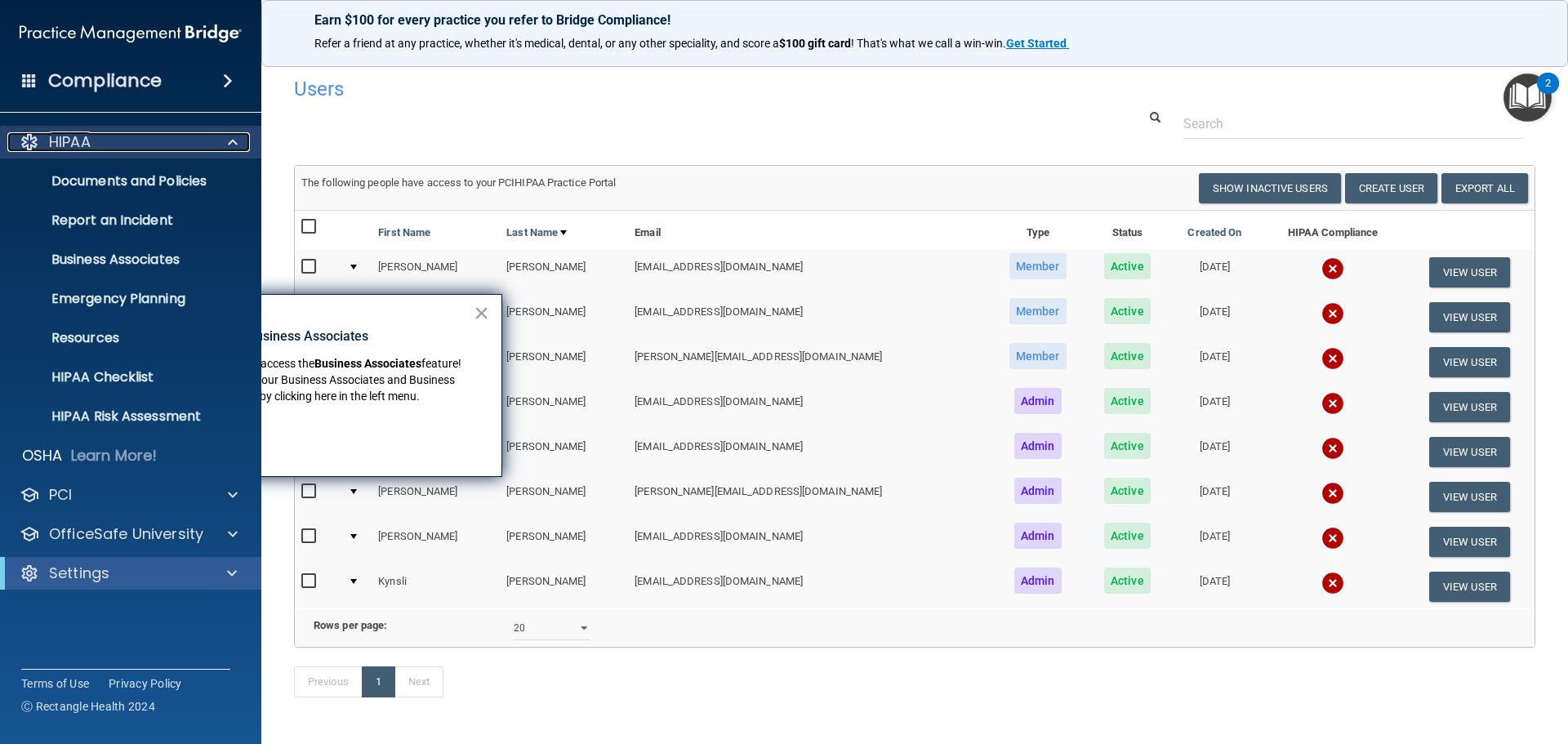
click at [235, 136] on span at bounding box center [232, 141] width 10 height 19
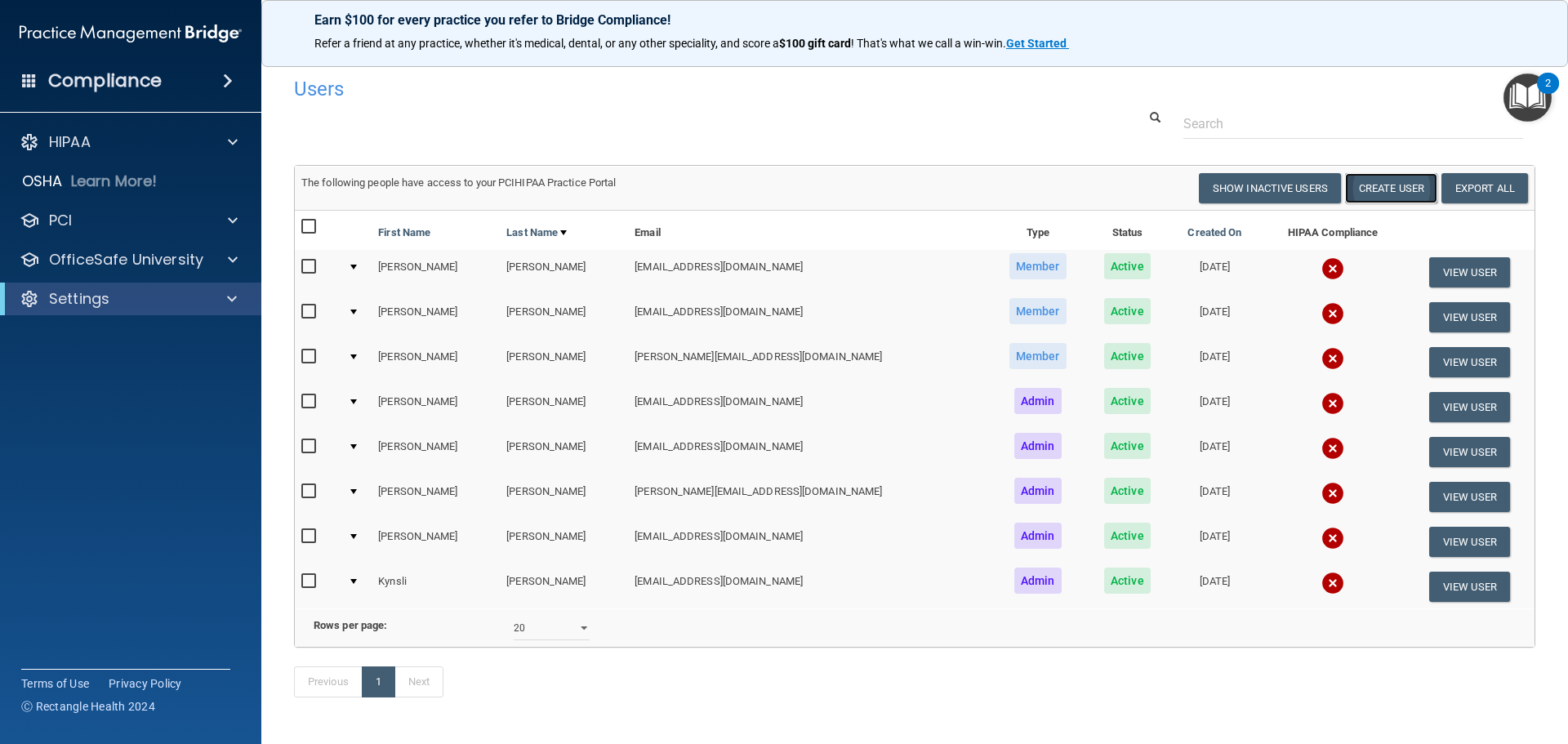
click at [1371, 190] on button "Create User" at bounding box center [1392, 188] width 93 height 31
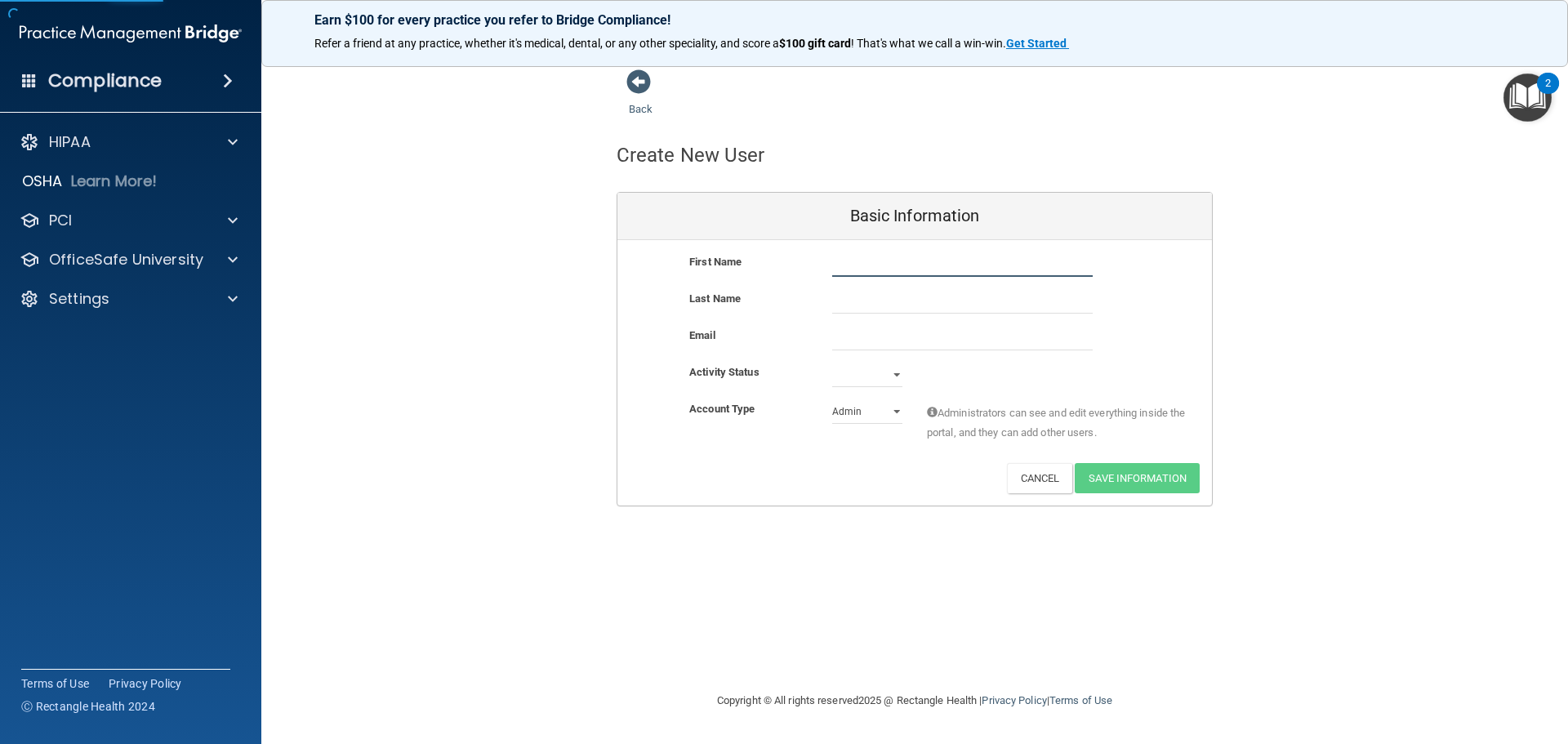
click at [877, 265] on input "text" at bounding box center [963, 265] width 260 height 24
type input "[PERSON_NAME]"
click at [882, 345] on input "email" at bounding box center [963, 338] width 260 height 24
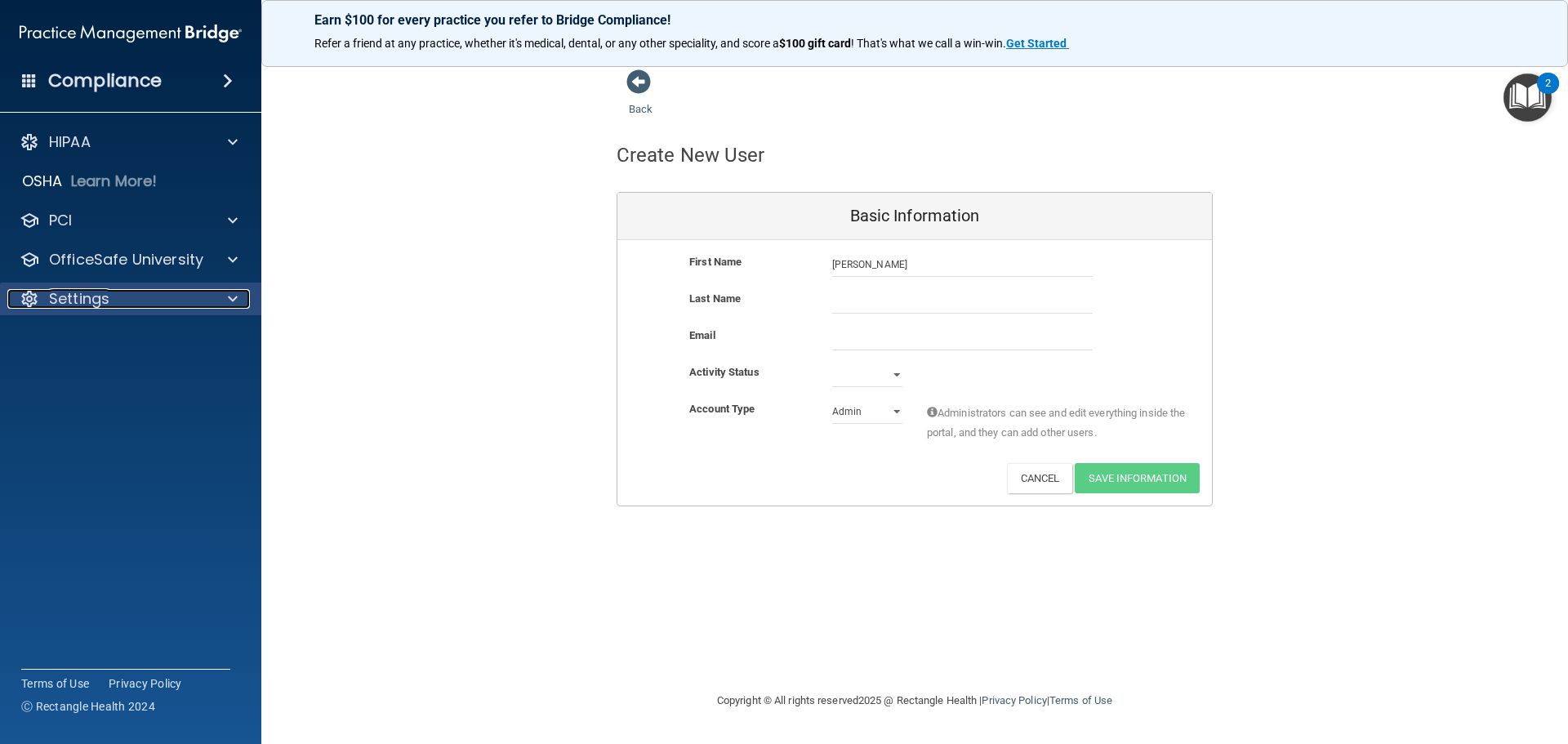
click at [146, 301] on div "Settings" at bounding box center [108, 299] width 203 height 19
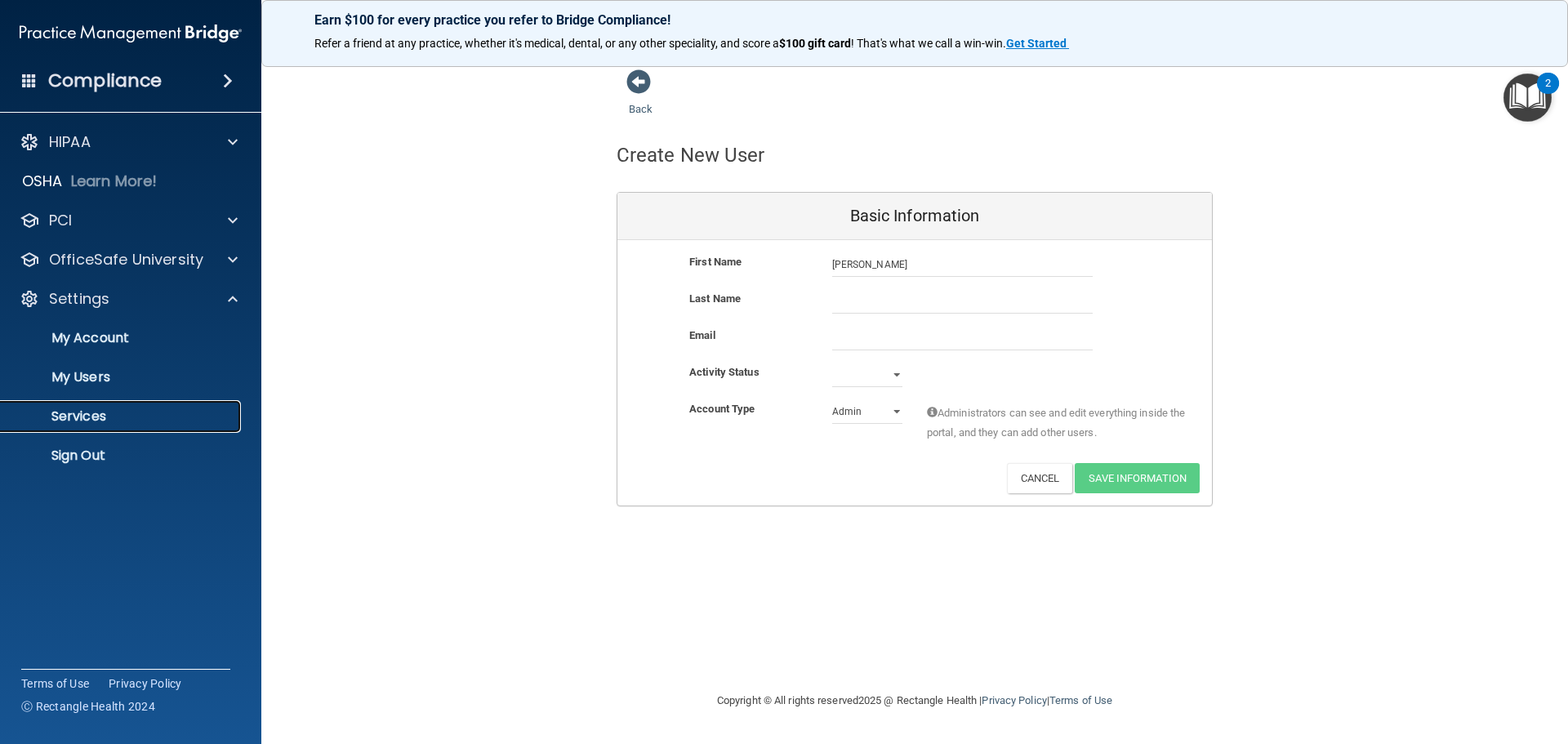
click at [112, 416] on p "Services" at bounding box center [121, 416] width 223 height 17
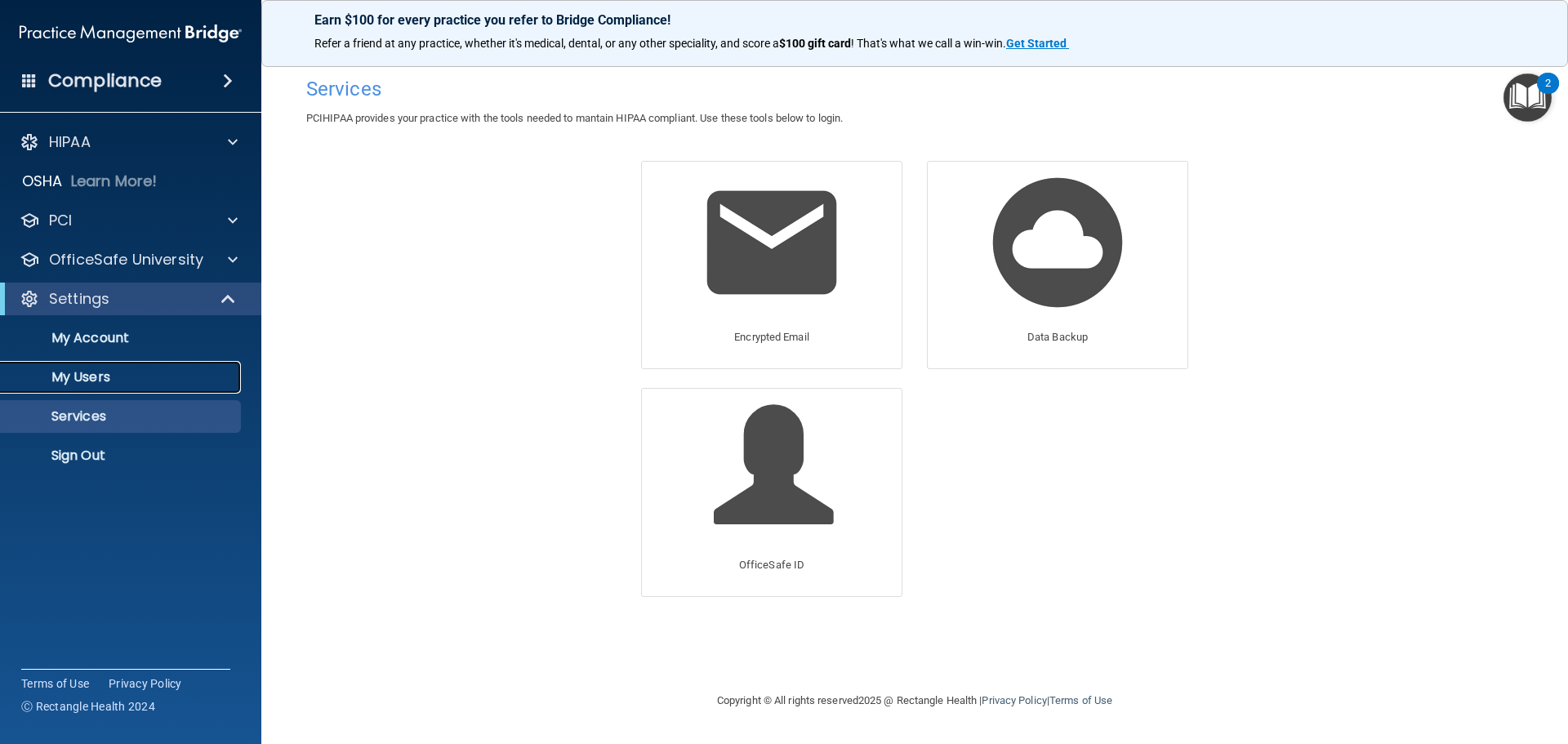
click at [94, 369] on p "My Users" at bounding box center [121, 377] width 223 height 17
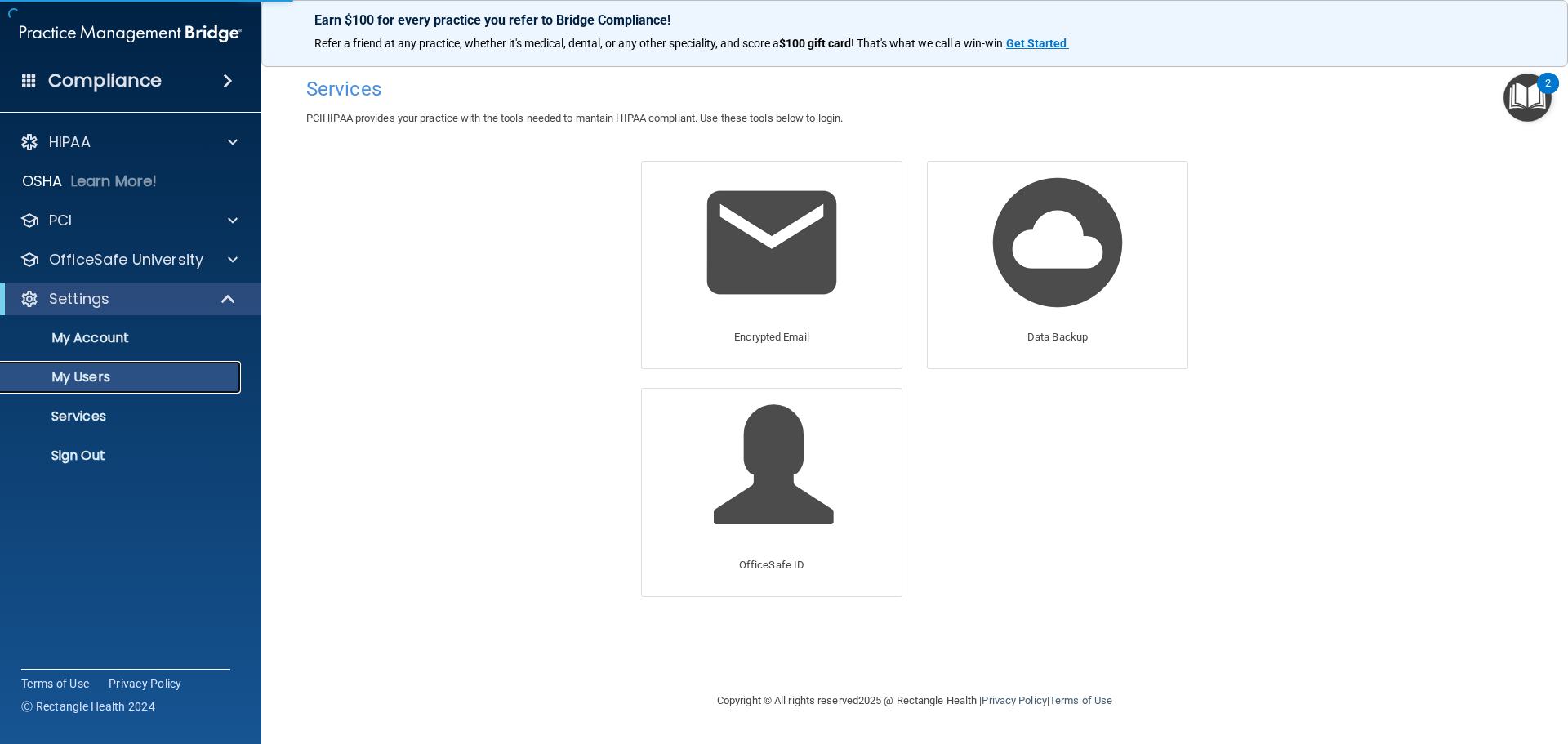
select select "20"
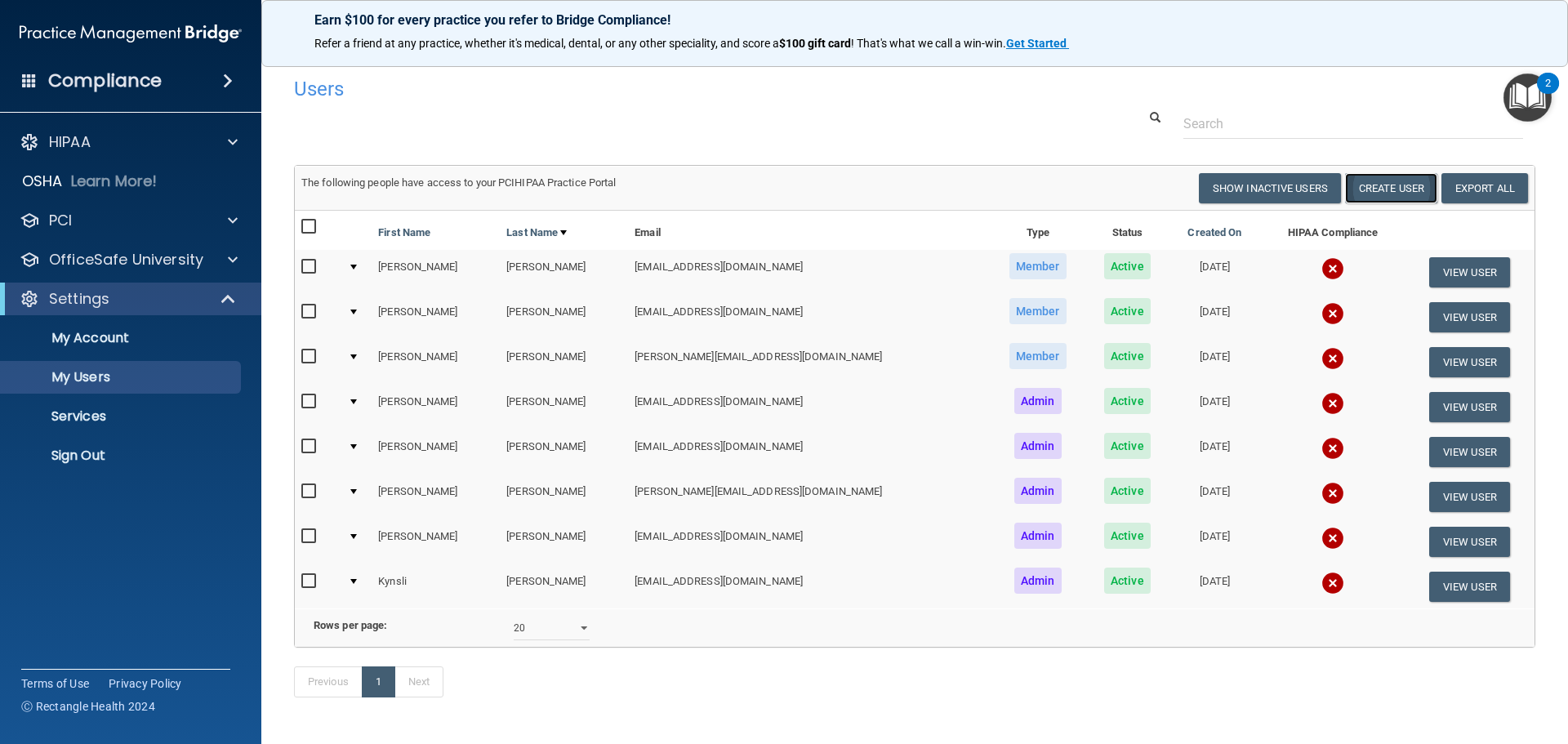
click at [1390, 189] on button "Create User" at bounding box center [1392, 188] width 93 height 31
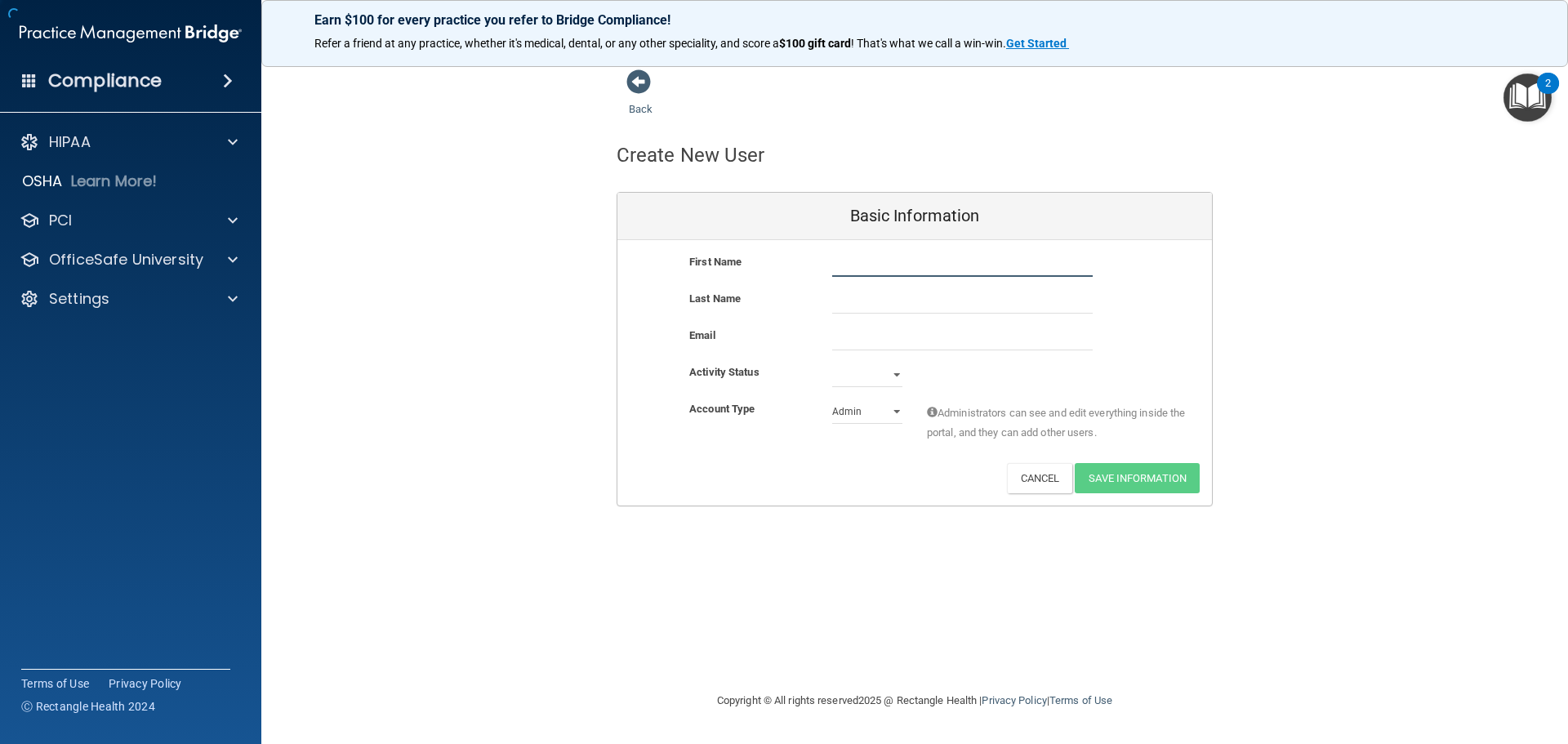
click at [936, 269] on input "text" at bounding box center [963, 265] width 260 height 24
type input "[PERSON_NAME]"
click at [890, 300] on input "text" at bounding box center [963, 301] width 260 height 24
click at [926, 270] on input "[PERSON_NAME]" at bounding box center [963, 265] width 260 height 24
type input "Hersillo"
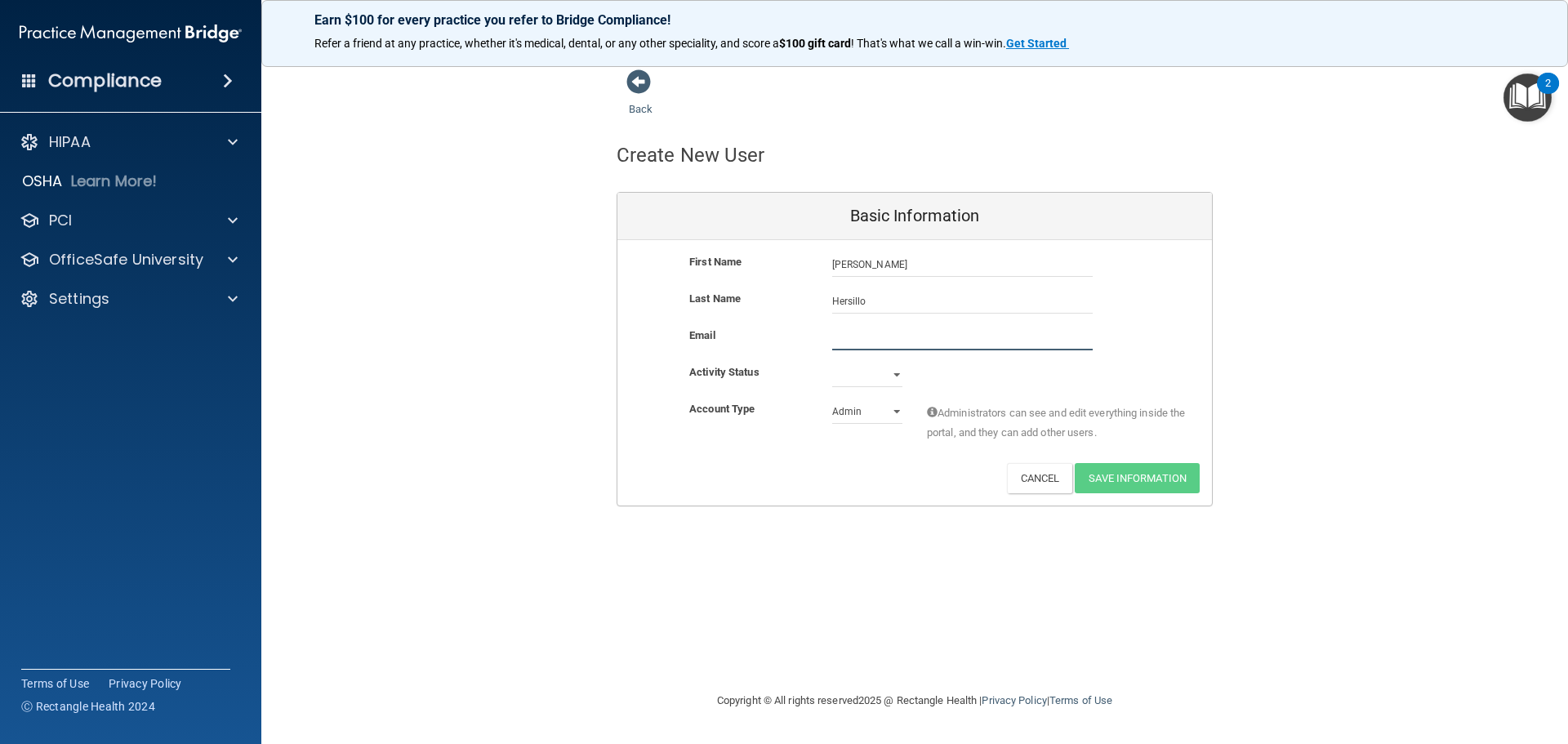
click at [886, 345] on input "email" at bounding box center [963, 338] width 260 height 24
click at [857, 338] on input "email" at bounding box center [963, 338] width 260 height 24
paste input "[EMAIL_ADDRESS][DOMAIN_NAME]"
type input "[EMAIL_ADDRESS][DOMAIN_NAME]"
click at [893, 375] on select "Active Inactive" at bounding box center [867, 378] width 70 height 24
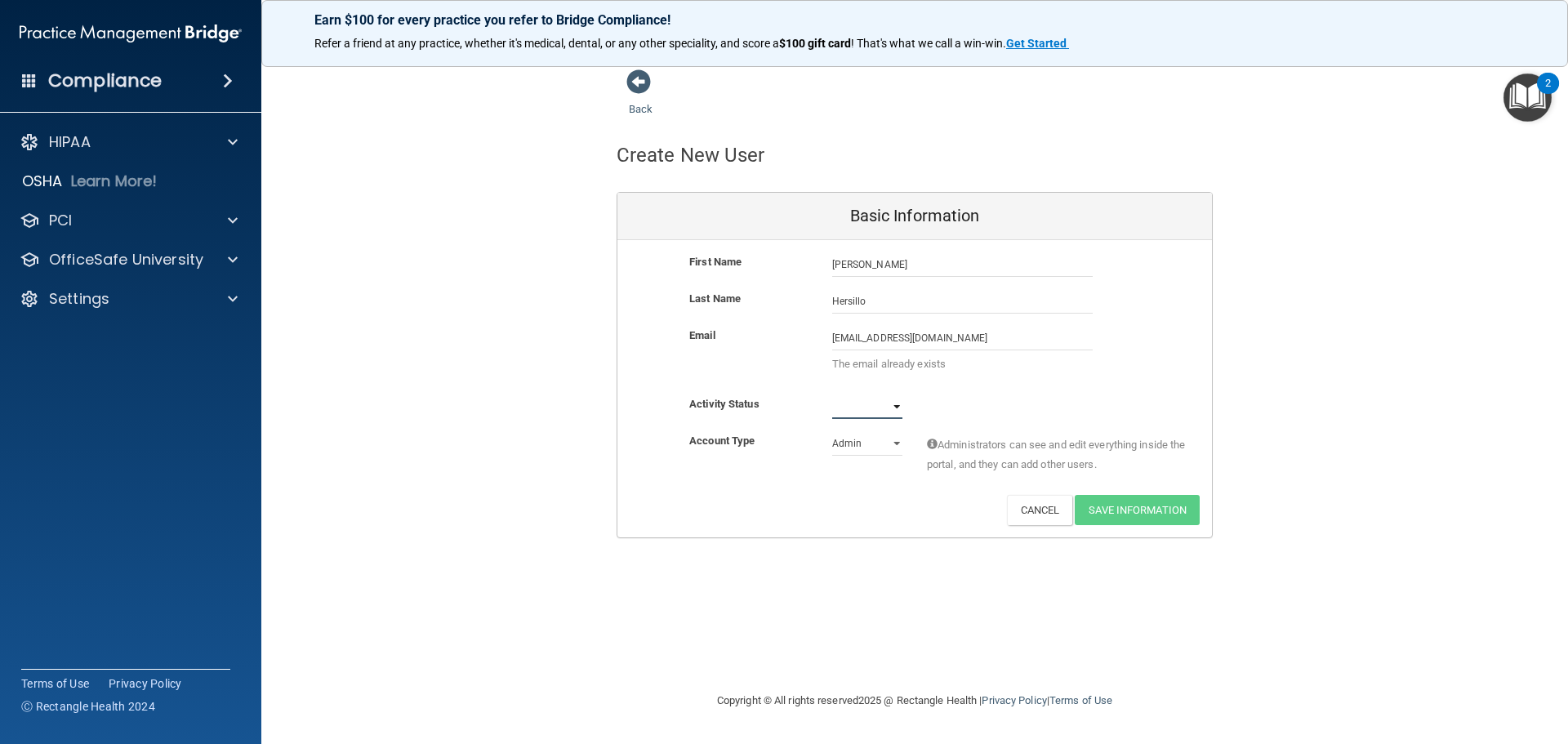
select select "active"
click at [832, 395] on select "Active Inactive" at bounding box center [867, 407] width 70 height 24
drag, startPoint x: 993, startPoint y: 342, endPoint x: 717, endPoint y: 342, distance: 276.0
click at [717, 342] on div "Email [EMAIL_ADDRESS][DOMAIN_NAME] [EMAIL_ADDRESS][DOMAIN_NAME] The email alrea…" at bounding box center [915, 354] width 595 height 57
click at [1005, 334] on input "[EMAIL_ADDRESS][DOMAIN_NAME]" at bounding box center [963, 338] width 260 height 24
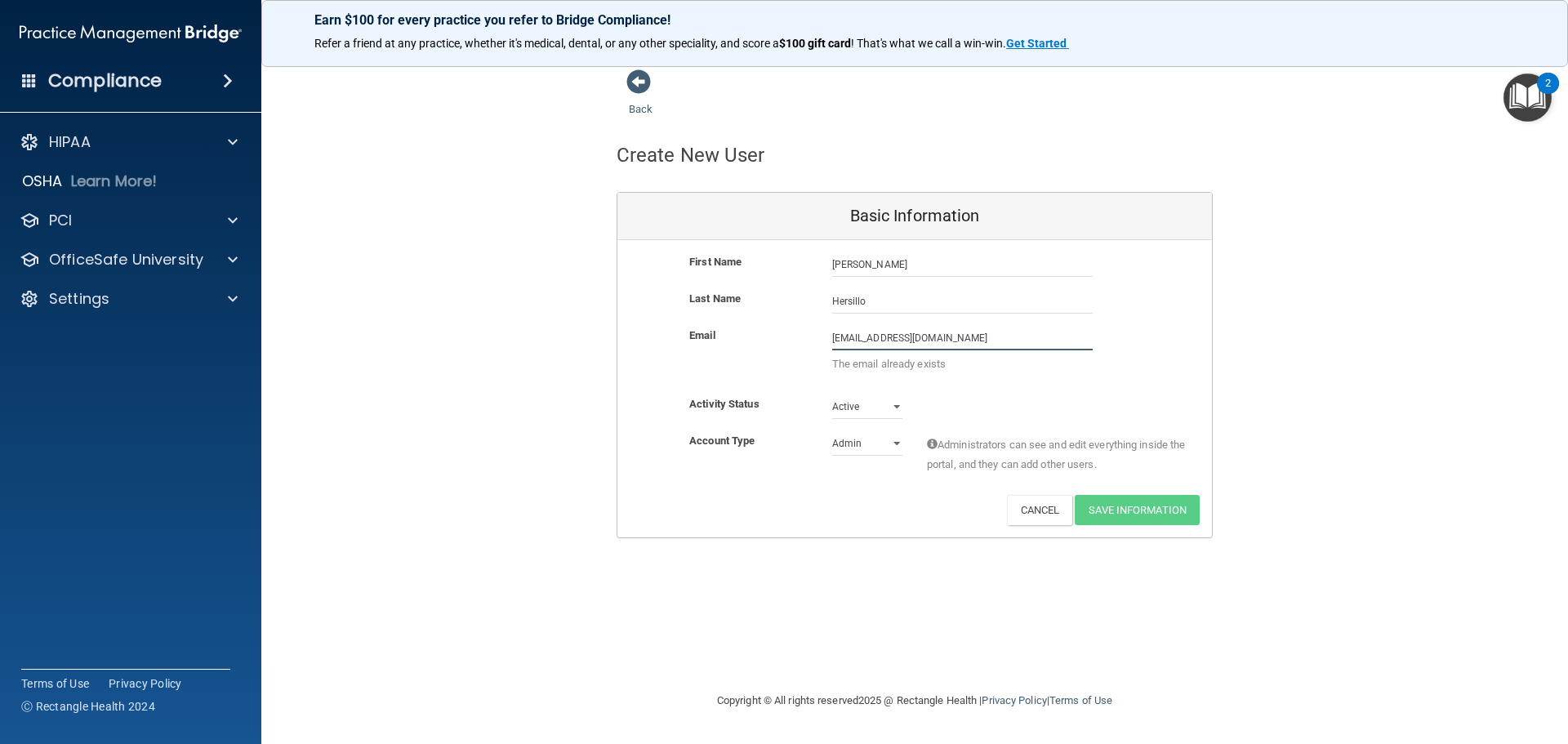
drag, startPoint x: 1005, startPoint y: 334, endPoint x: 733, endPoint y: 335, distance: 272.0
click at [733, 335] on div "Email [EMAIL_ADDRESS][DOMAIN_NAME] [EMAIL_ADDRESS][DOMAIN_NAME] The email alrea…" at bounding box center [915, 354] width 595 height 57
type input "[PERSON_NAME][EMAIL_ADDRESS][DOMAIN_NAME]"
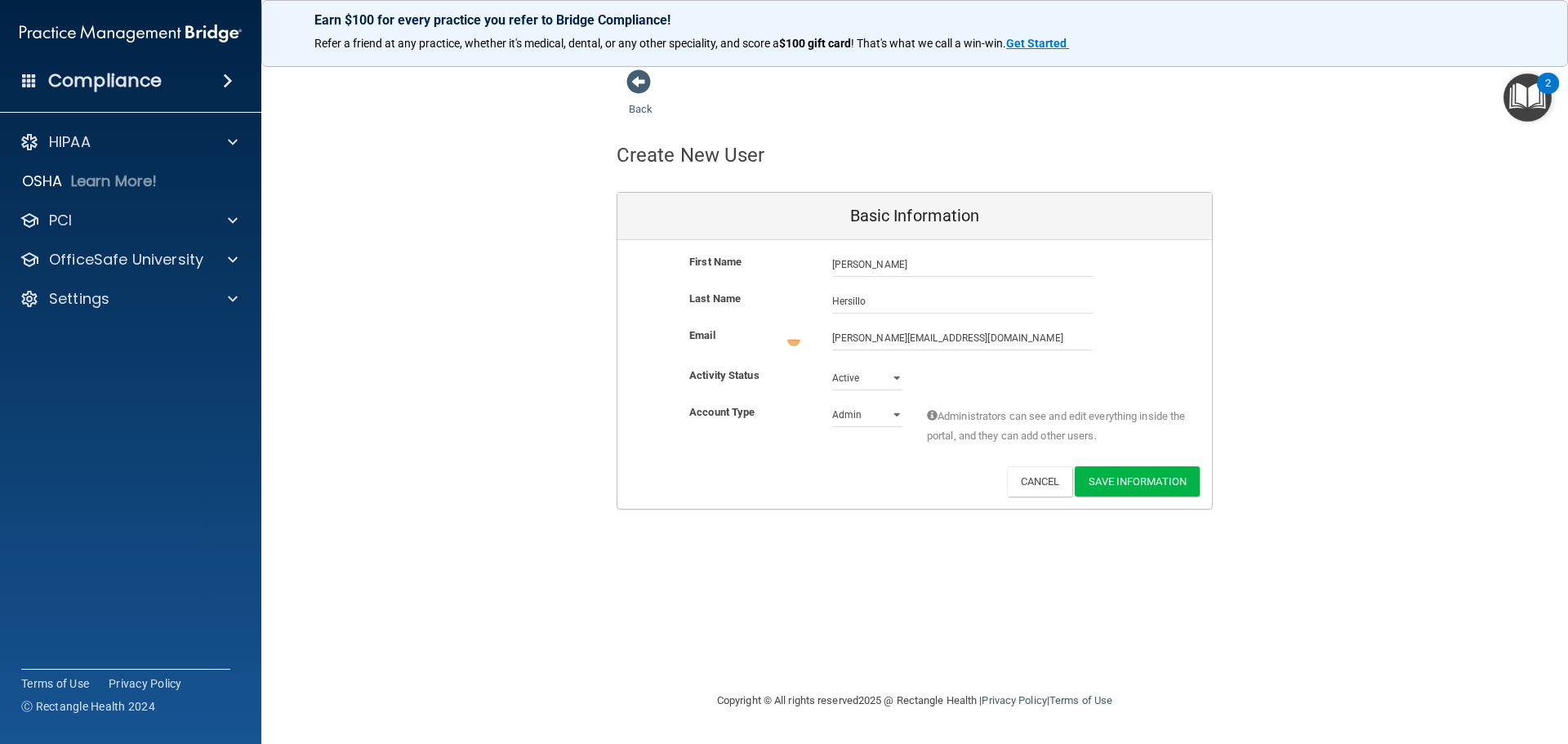
click at [1129, 397] on div "Activity Status Active Active Inactive" at bounding box center [915, 384] width 595 height 37
click at [1158, 484] on button "Save Information" at bounding box center [1136, 478] width 125 height 31
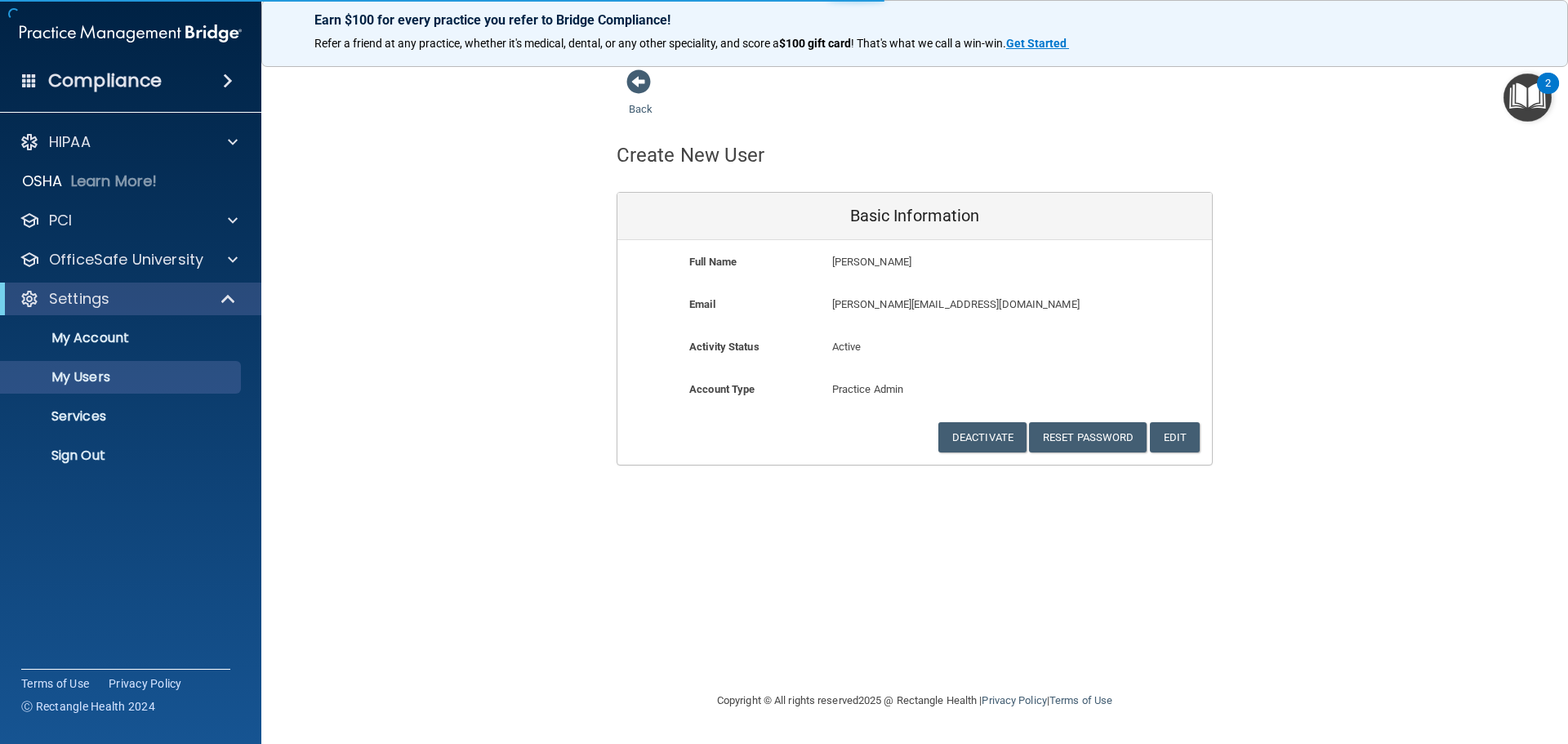
select select "20"
